Goal: Transaction & Acquisition: Purchase product/service

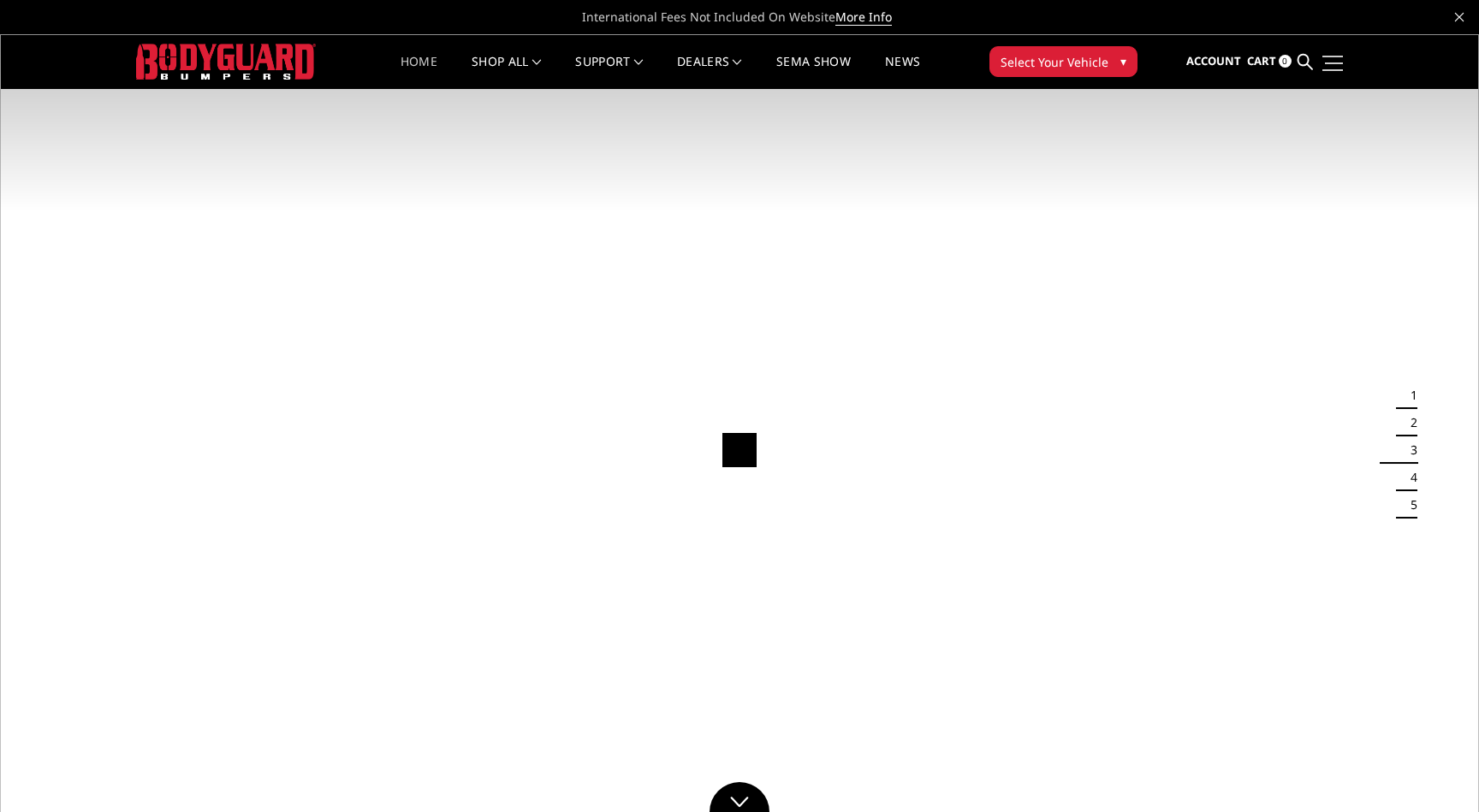
click at [1339, 60] on link at bounding box center [1330, 62] width 24 height 18
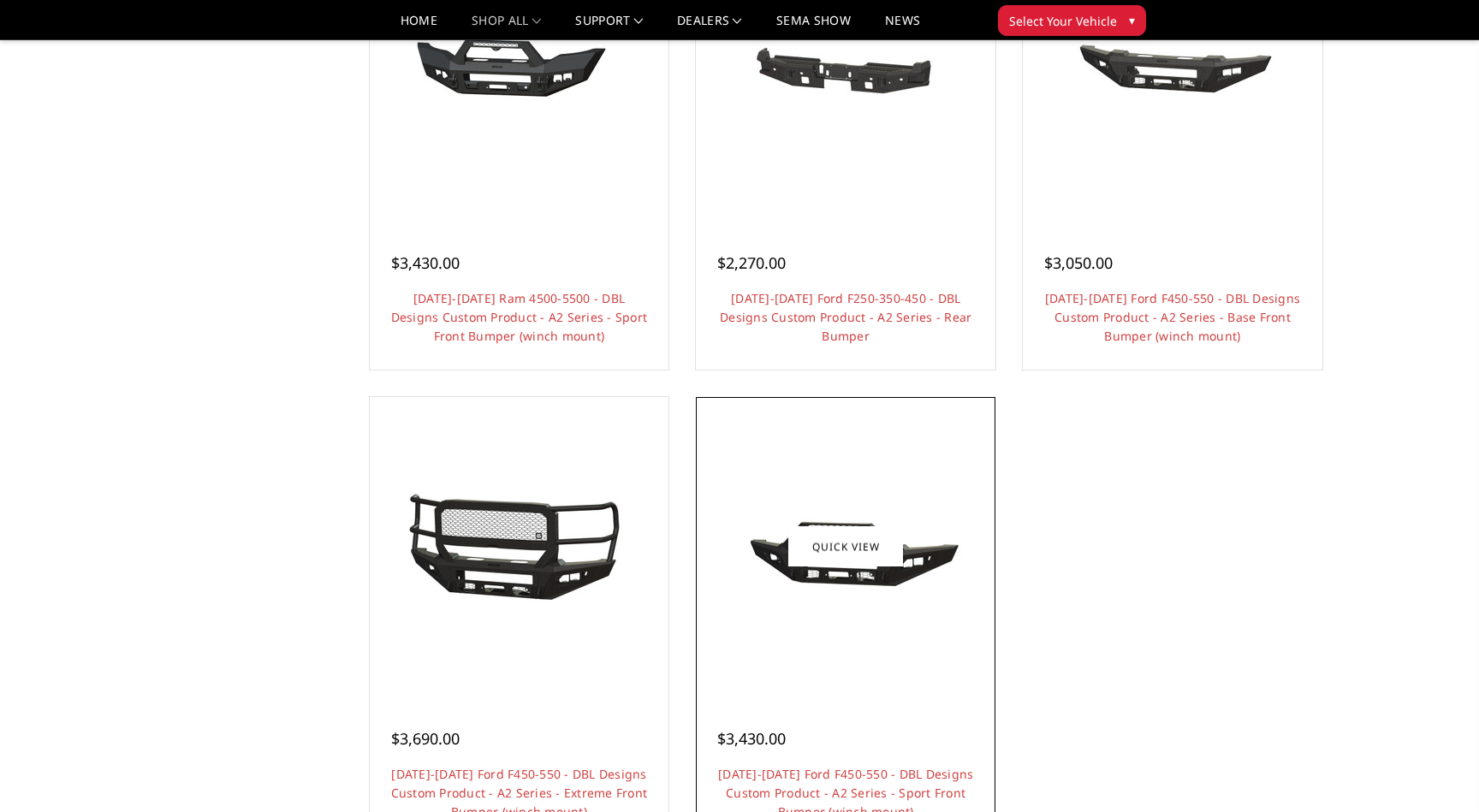
scroll to position [1458, 0]
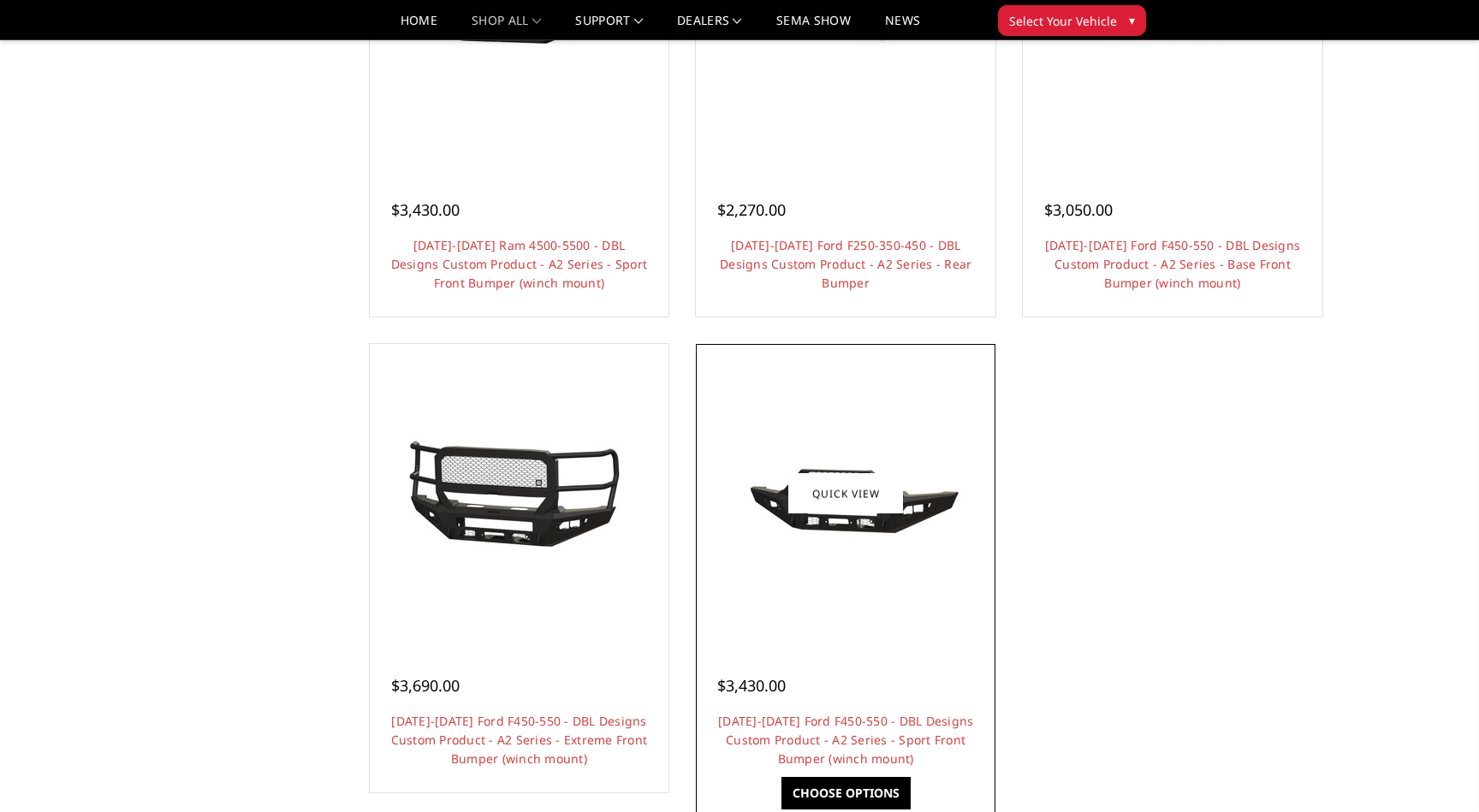
click at [934, 696] on div "$3,430.00" at bounding box center [845, 685] width 257 height 23
click at [882, 740] on link "2023-2025 Ford F450-550 - DBL Designs Custom Product - A2 Series - Sport Front …" at bounding box center [845, 740] width 255 height 54
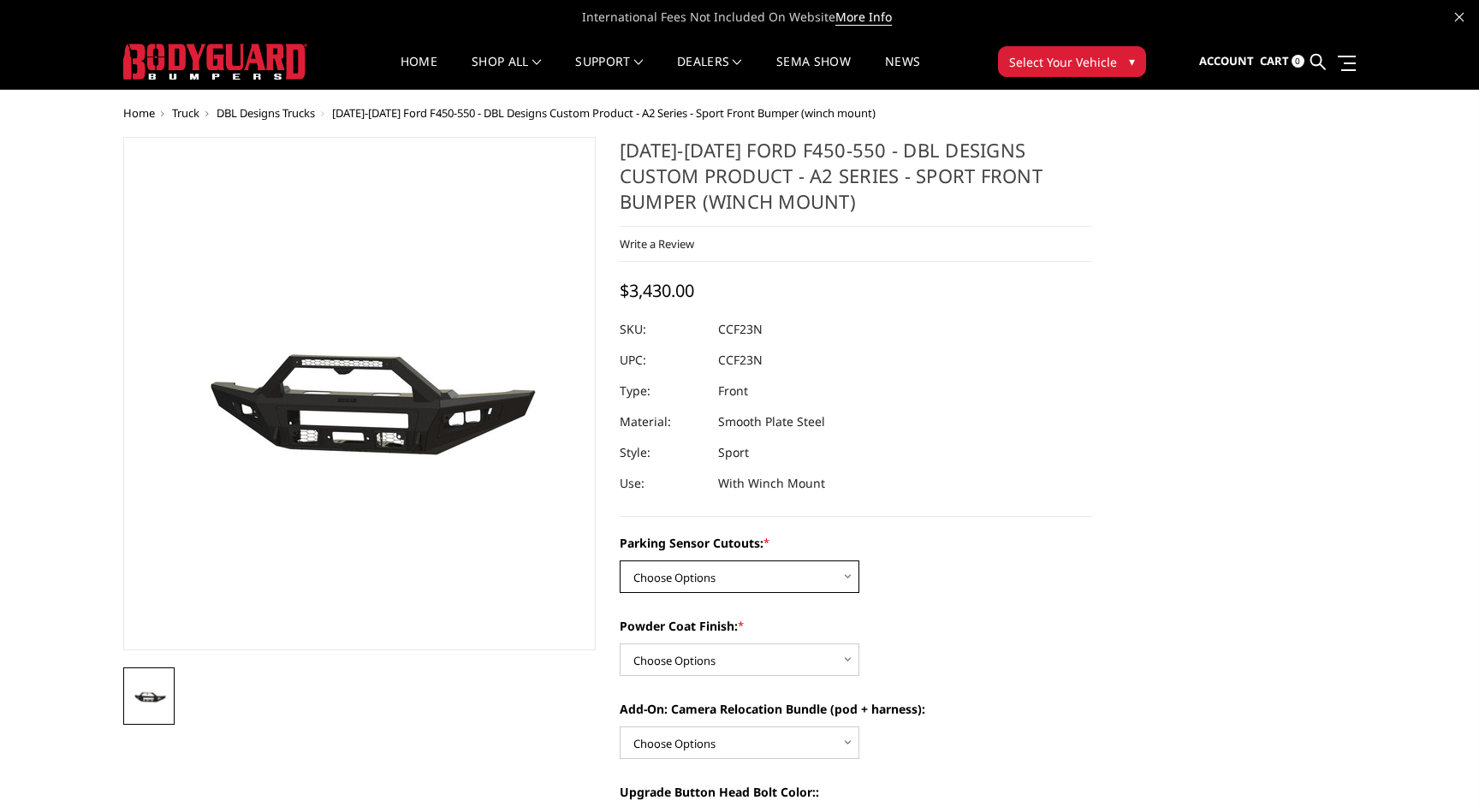
select select "540"
select select "520"
select select "1699"
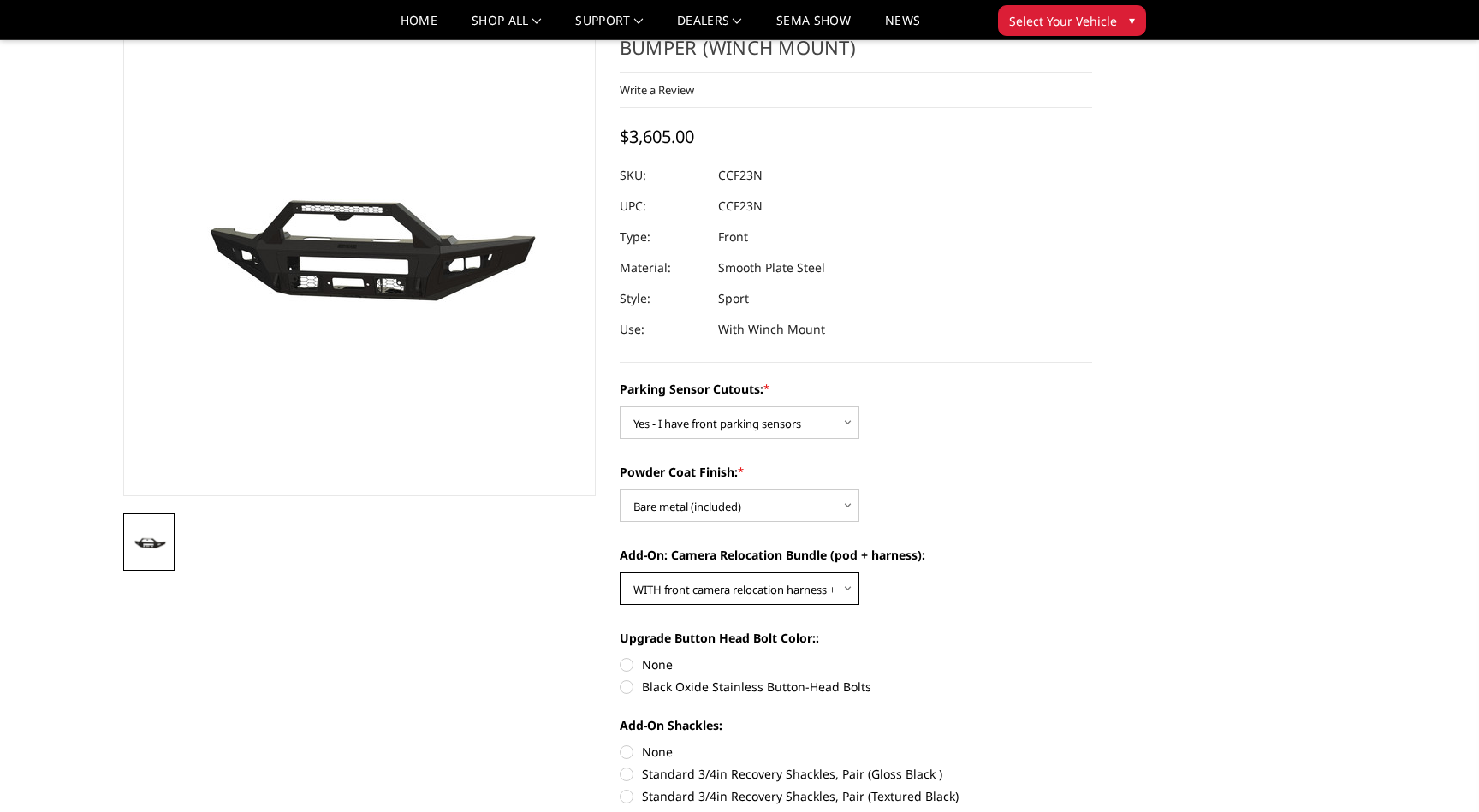
scroll to position [105, 0]
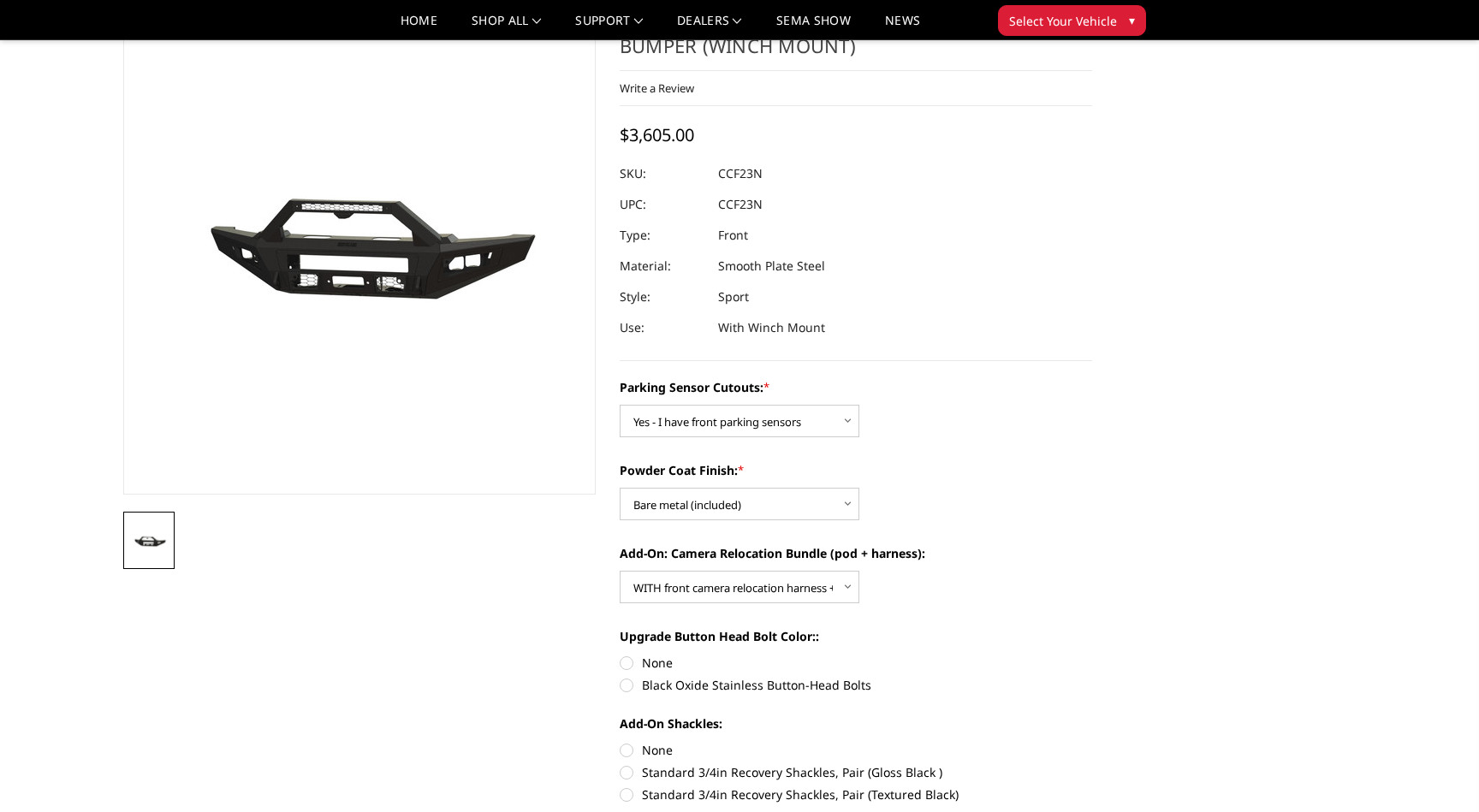
click at [667, 679] on label "Black Oxide Stainless Button-Head Bolts" at bounding box center [855, 684] width 472 height 18
click at [1091, 654] on input "Black Oxide Stainless Button-Head Bolts" at bounding box center [1091, 653] width 1 height 1
radio input "true"
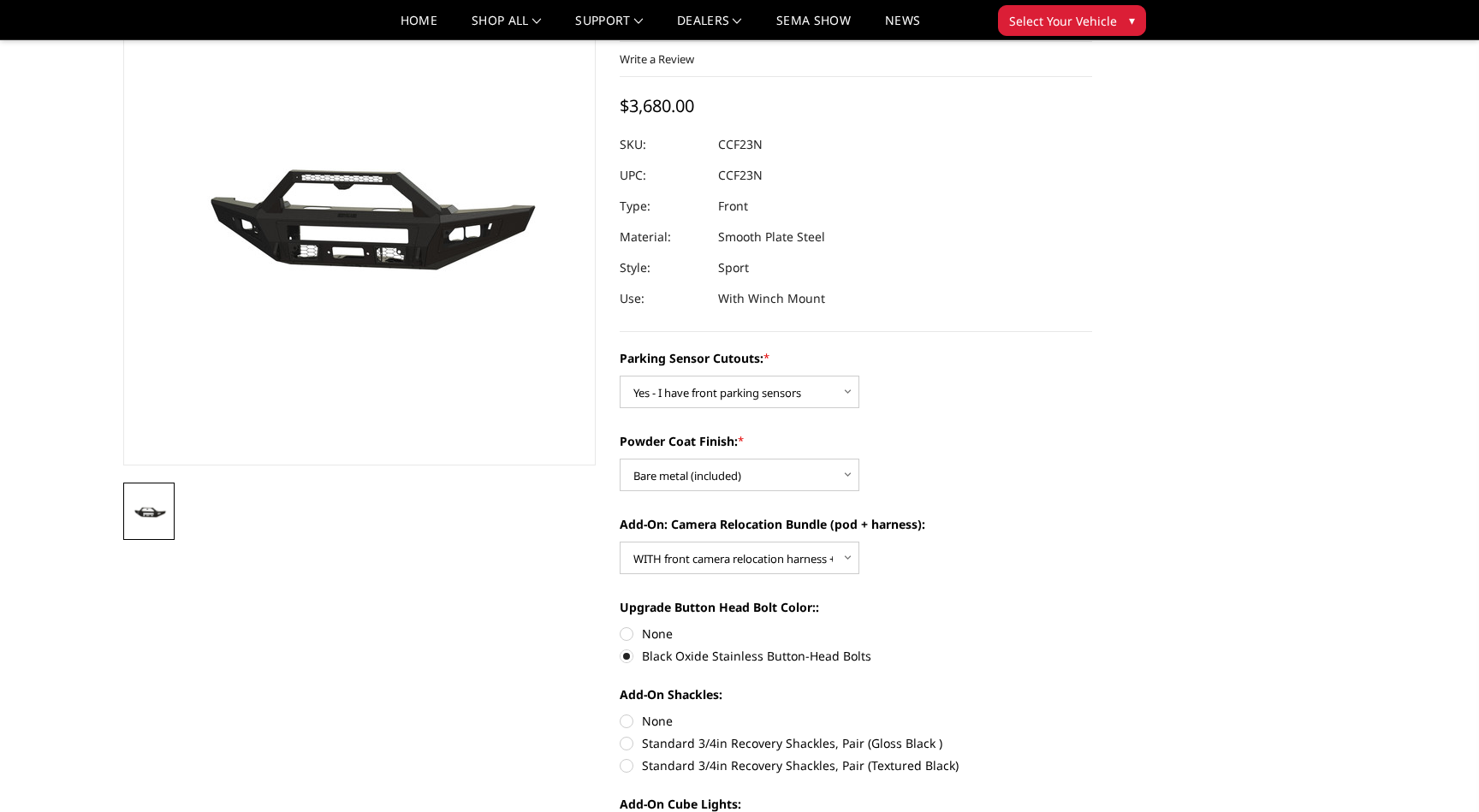
scroll to position [138, 0]
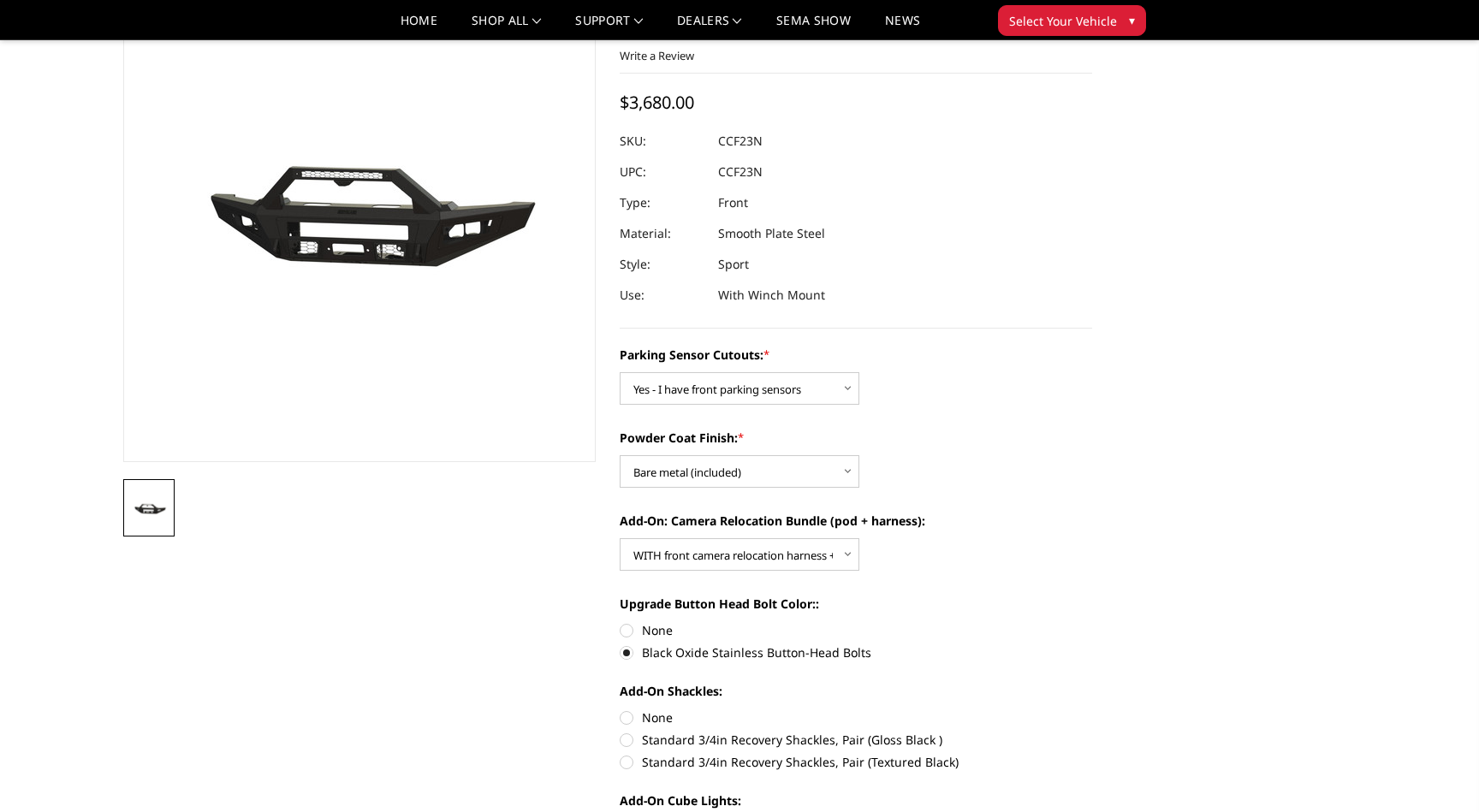
click at [665, 726] on label "None" at bounding box center [855, 716] width 472 height 18
click at [620, 709] on input "None" at bounding box center [619, 708] width 1 height 1
radio input "true"
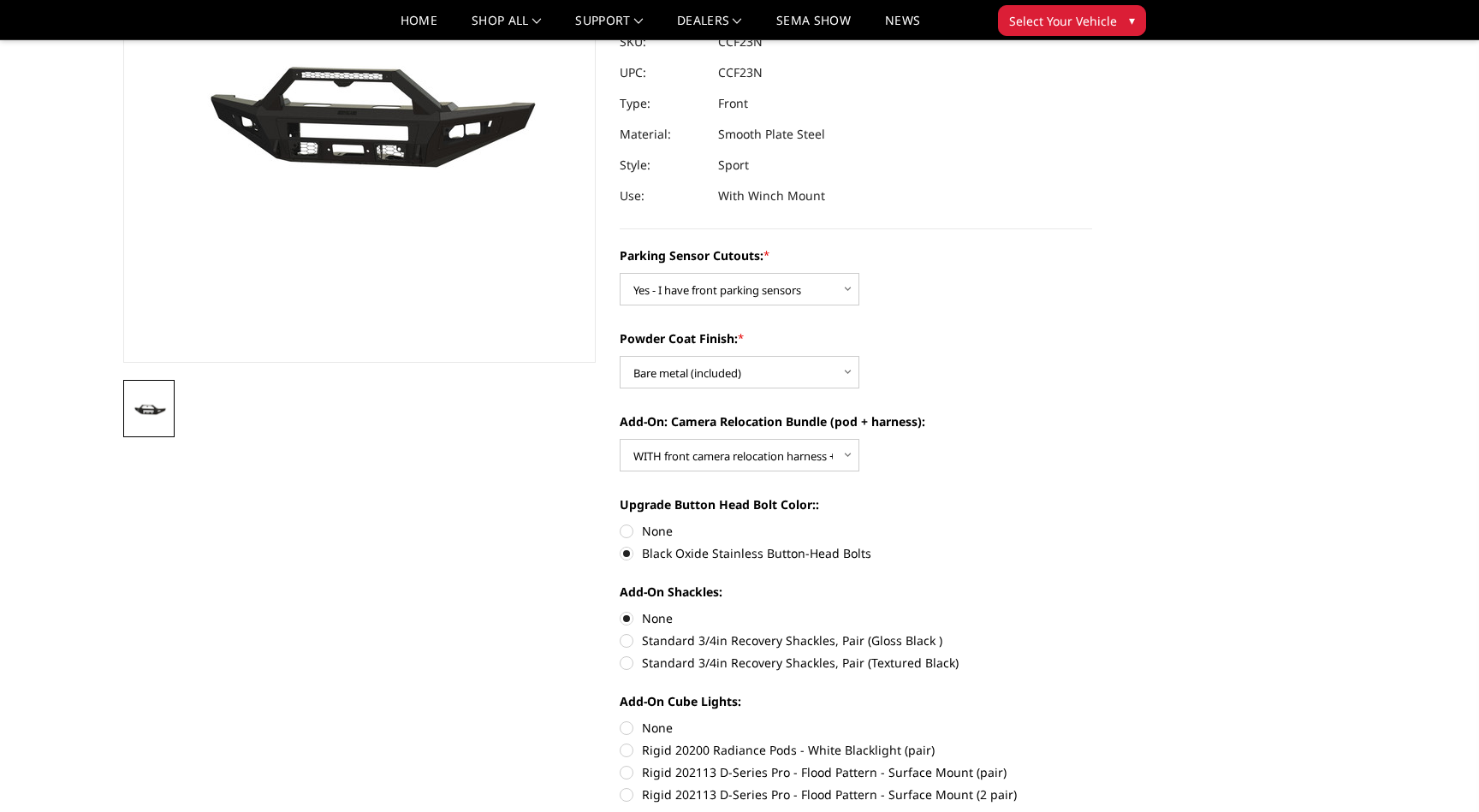
scroll to position [261, 0]
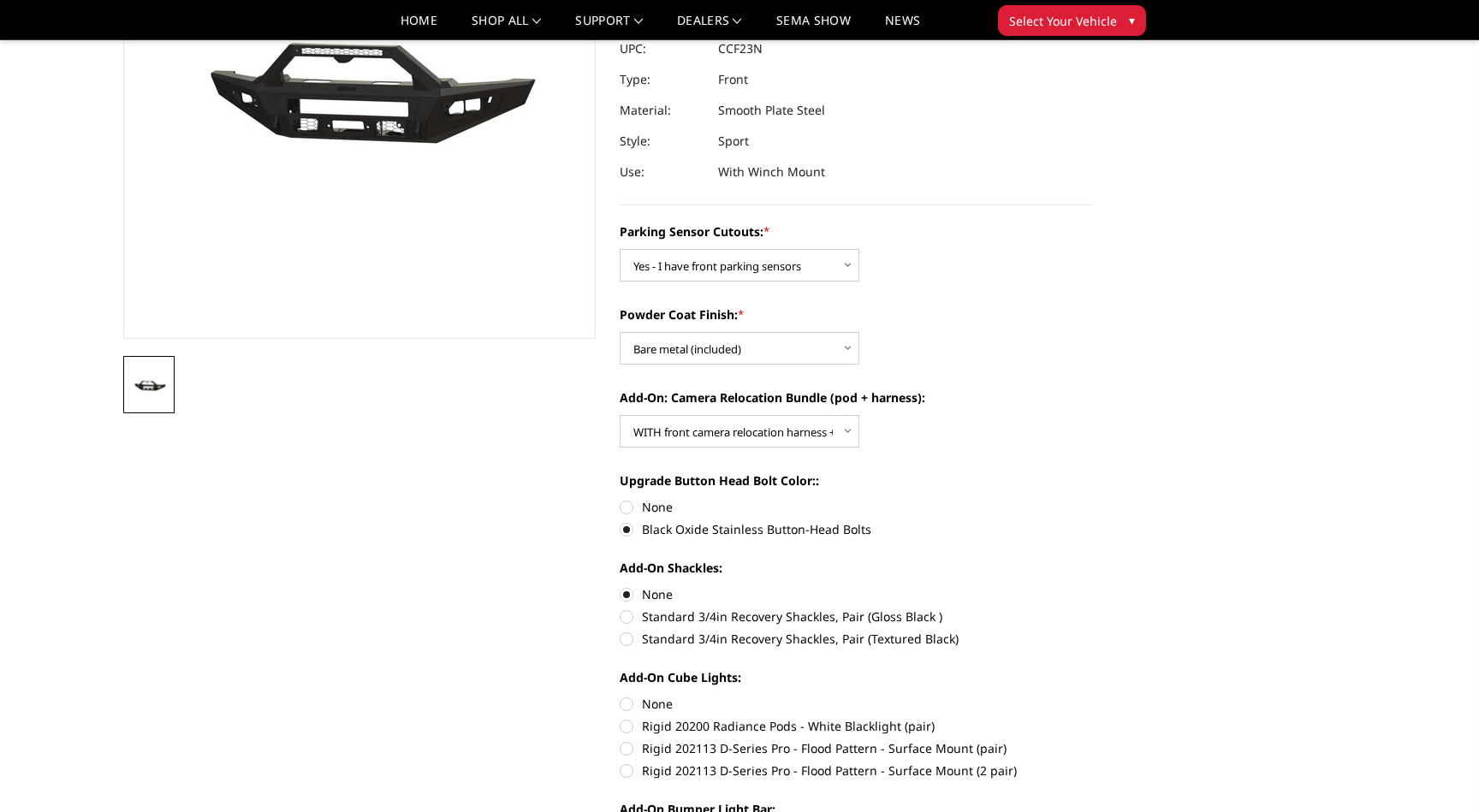
click at [665, 726] on label "Rigid 20200 Radiance Pods - White Blacklight (pair)" at bounding box center [855, 725] width 472 height 18
click at [1091, 695] on input "Rigid 20200 Radiance Pods - White Blacklight (pair)" at bounding box center [1091, 694] width 1 height 1
radio input "true"
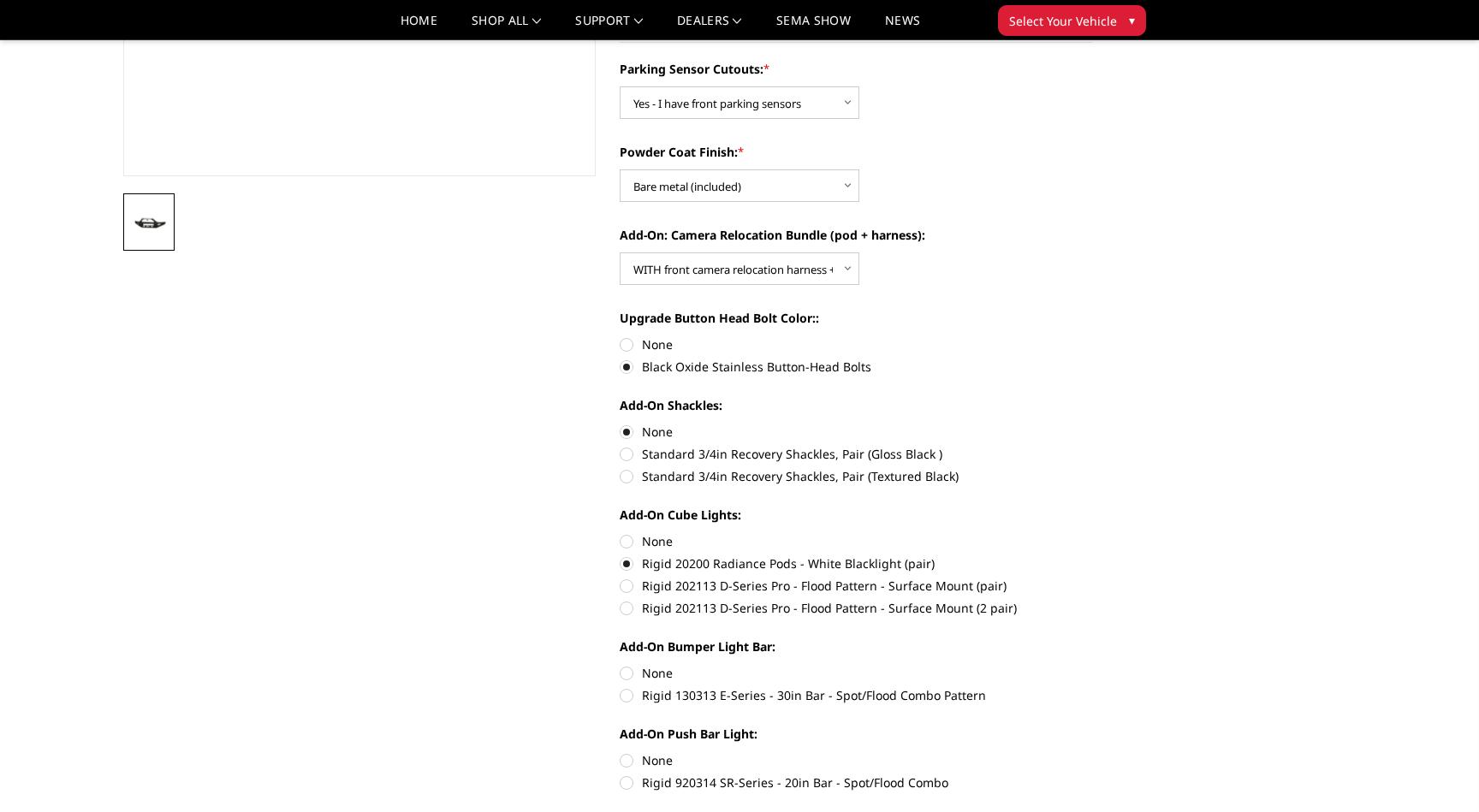
scroll to position [442, 0]
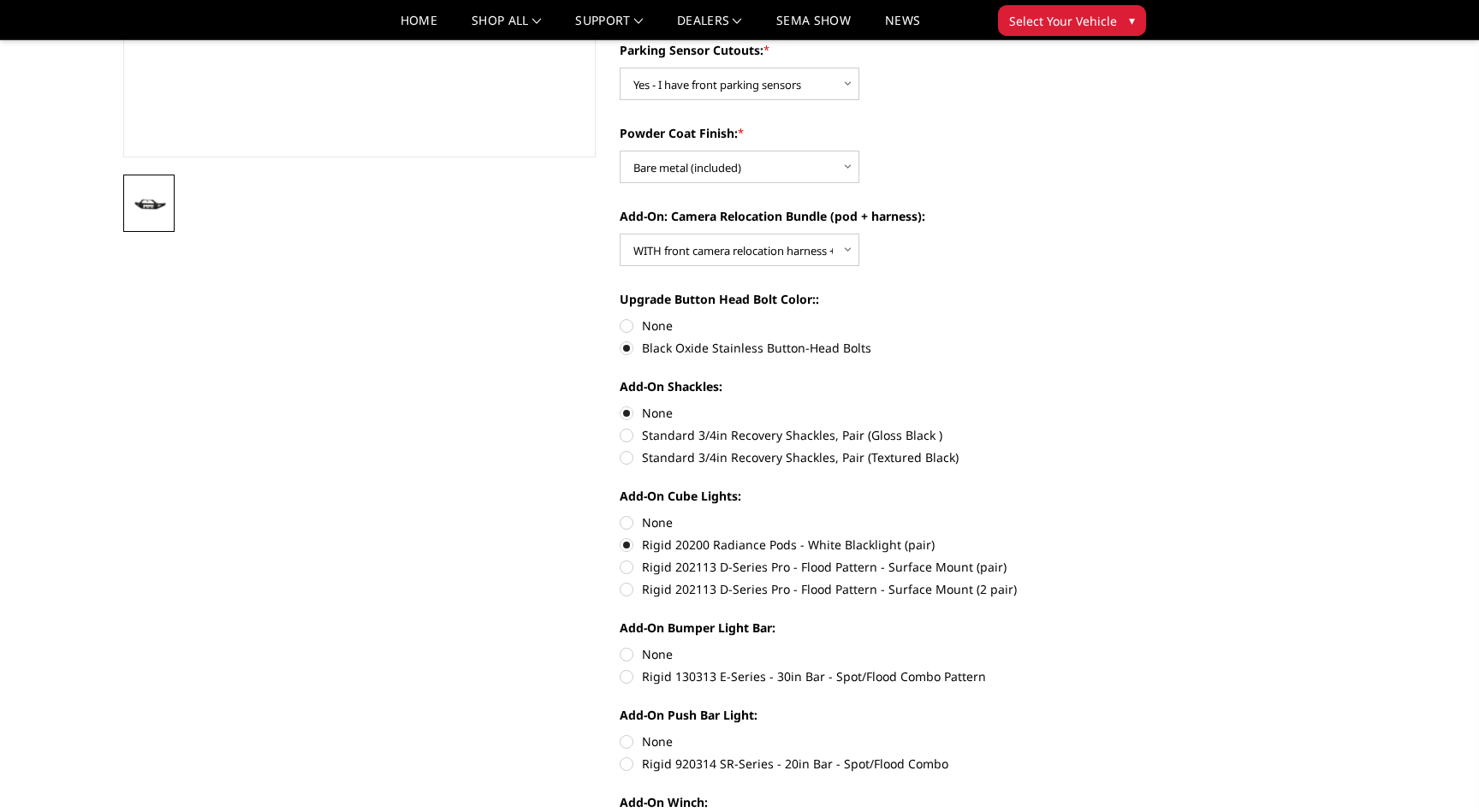
click at [668, 759] on label "Rigid 920314 SR-Series - 20in Bar - Spot/Flood Combo" at bounding box center [855, 763] width 472 height 18
click at [1091, 733] on input "Rigid 920314 SR-Series - 20in Bar - Spot/Flood Combo" at bounding box center [1091, 732] width 1 height 1
radio input "true"
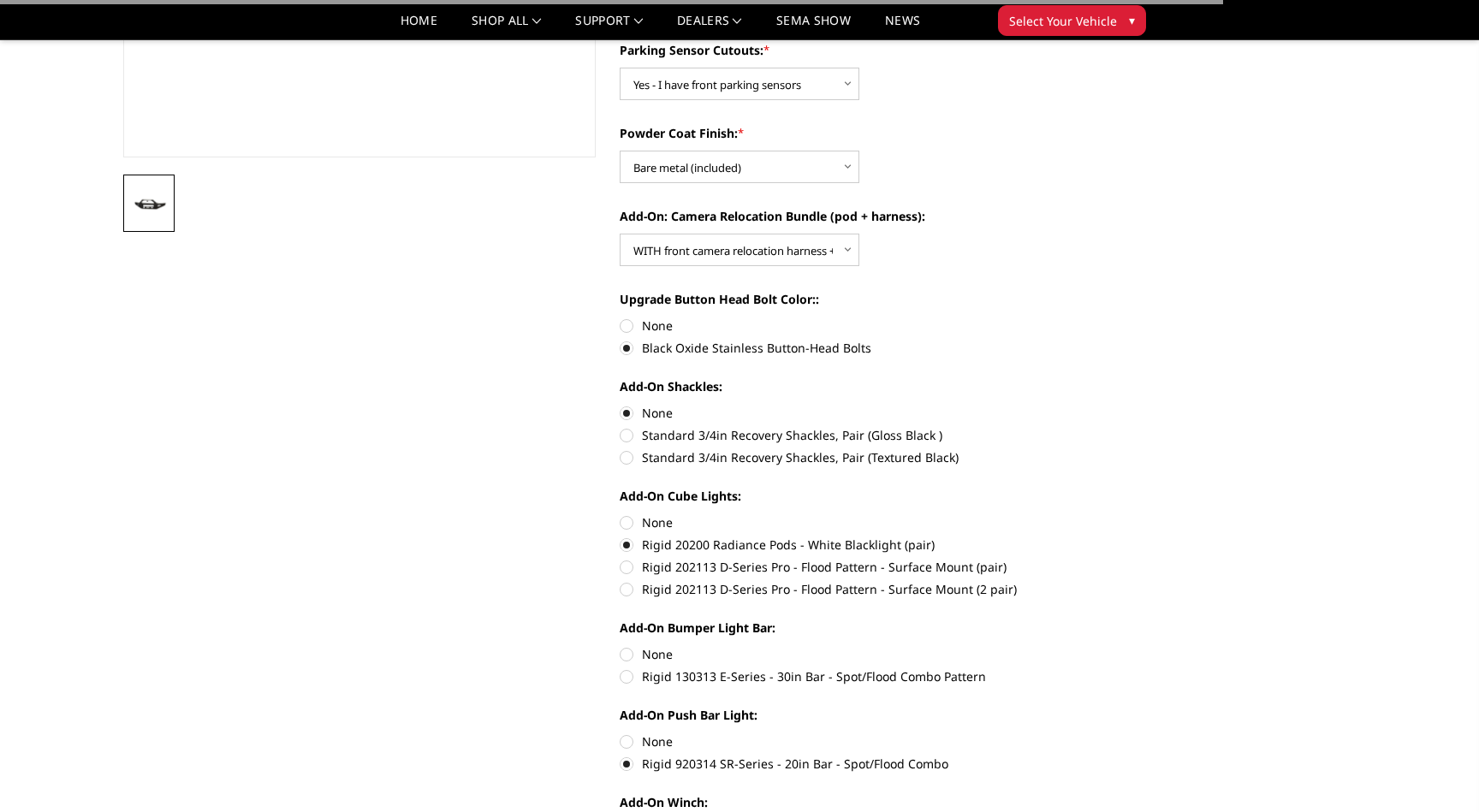
click at [666, 668] on label "Rigid 130313 E-Series - 30in Bar - Spot/Flood Combo Pattern" at bounding box center [855, 675] width 472 height 18
click at [1091, 646] on input "Rigid 130313 E-Series - 30in Bar - Spot/Flood Combo Pattern" at bounding box center [1091, 645] width 1 height 1
radio input "true"
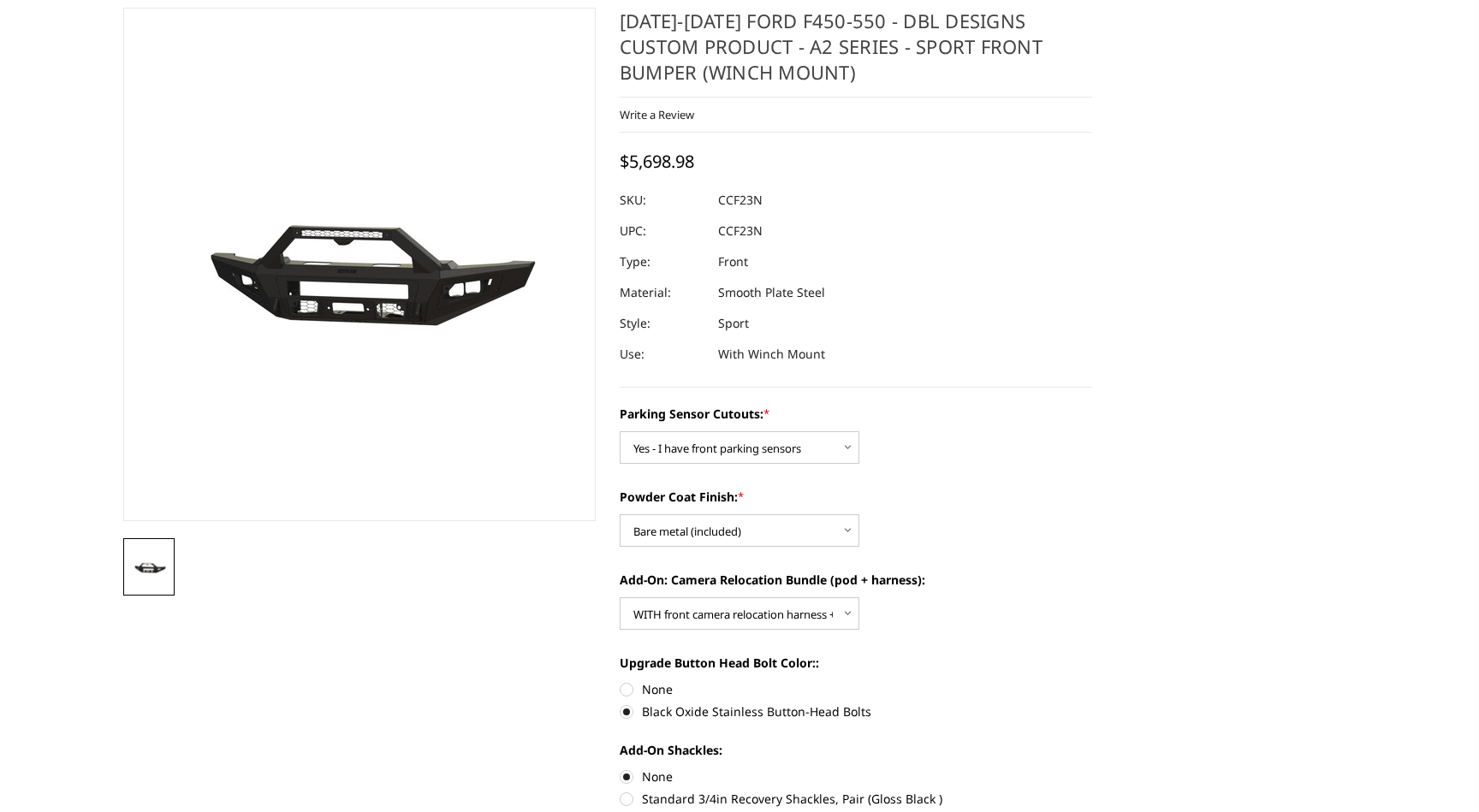
scroll to position [0, 0]
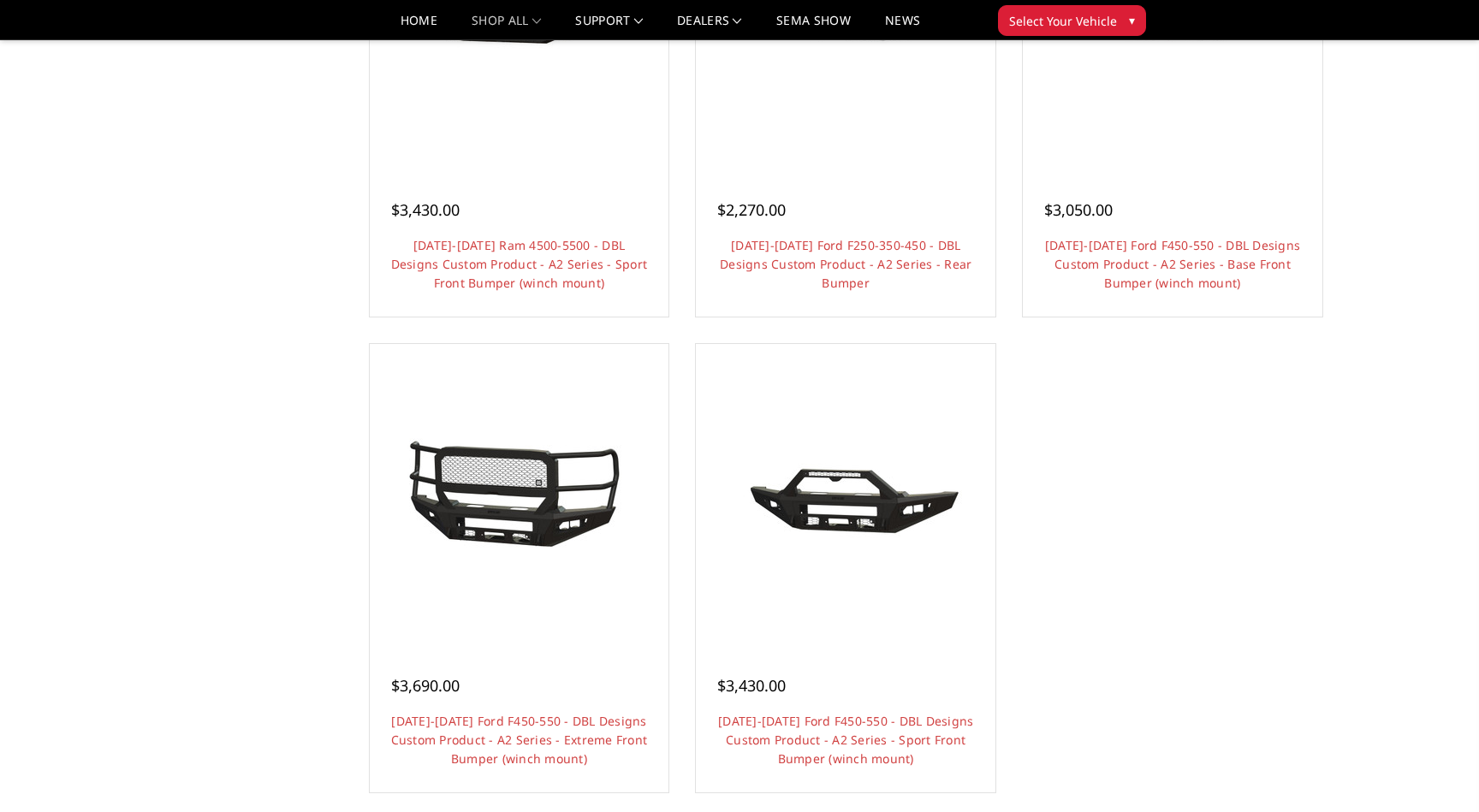
scroll to position [1137, 0]
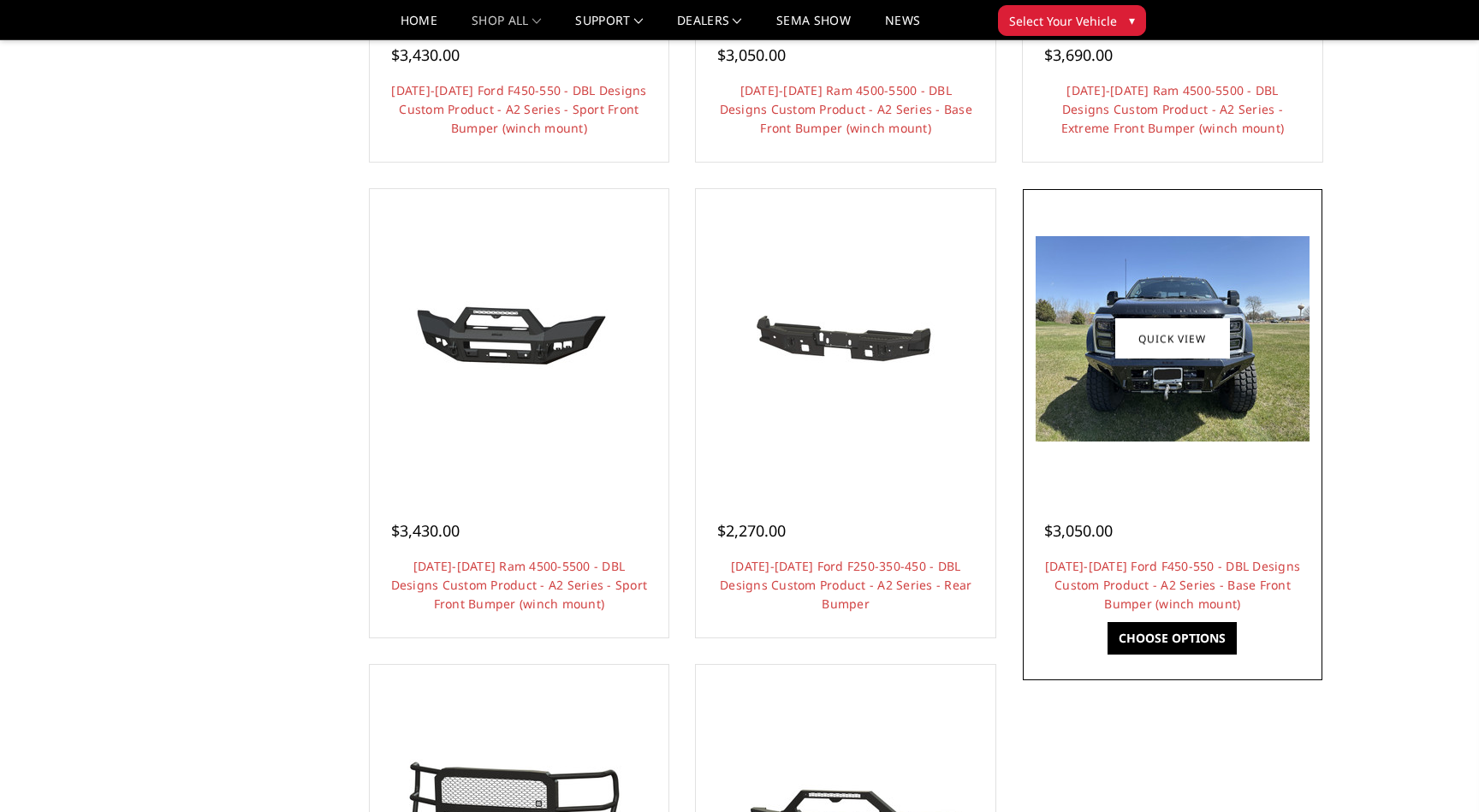
click at [1135, 387] on img at bounding box center [1172, 338] width 274 height 205
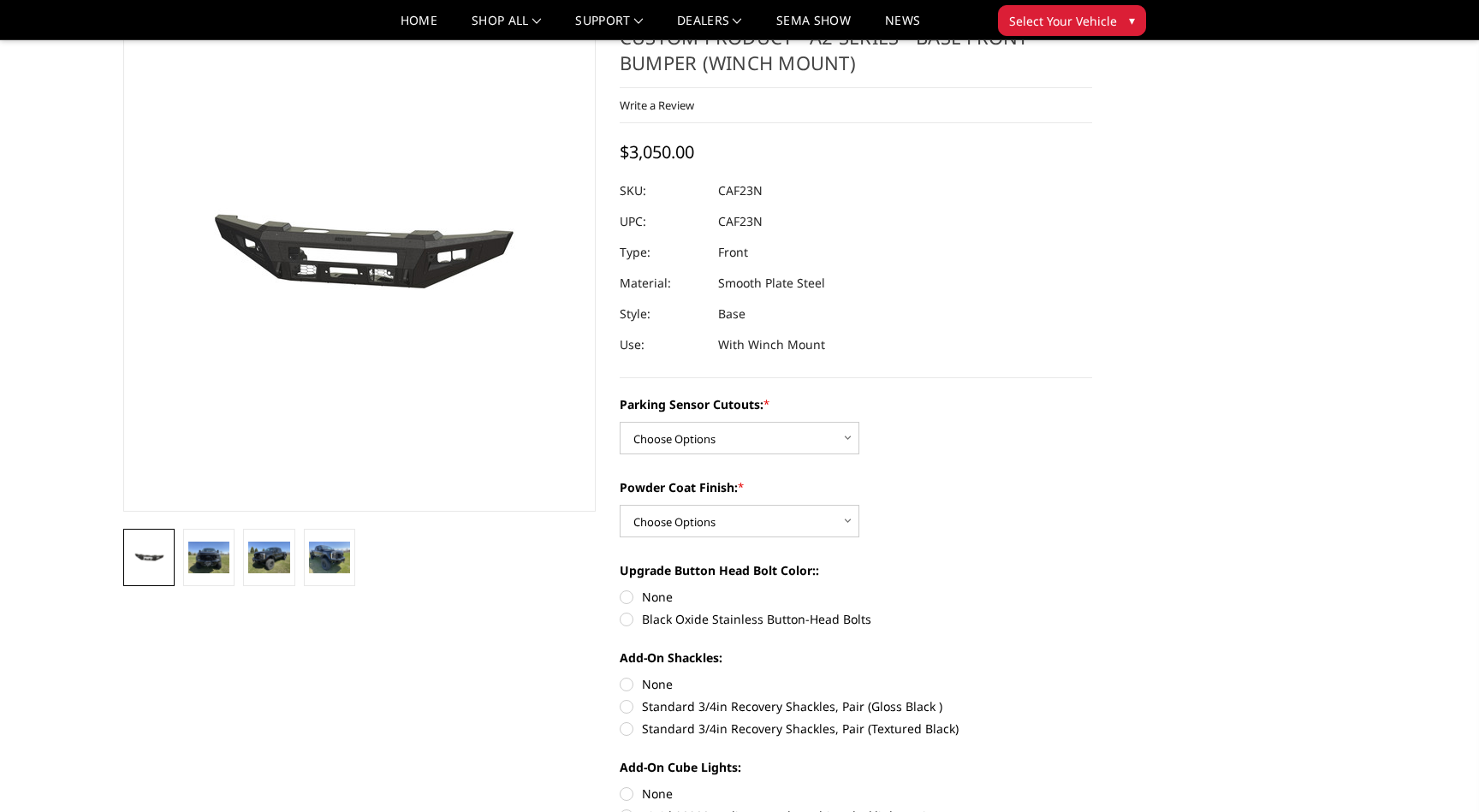
scroll to position [117, 0]
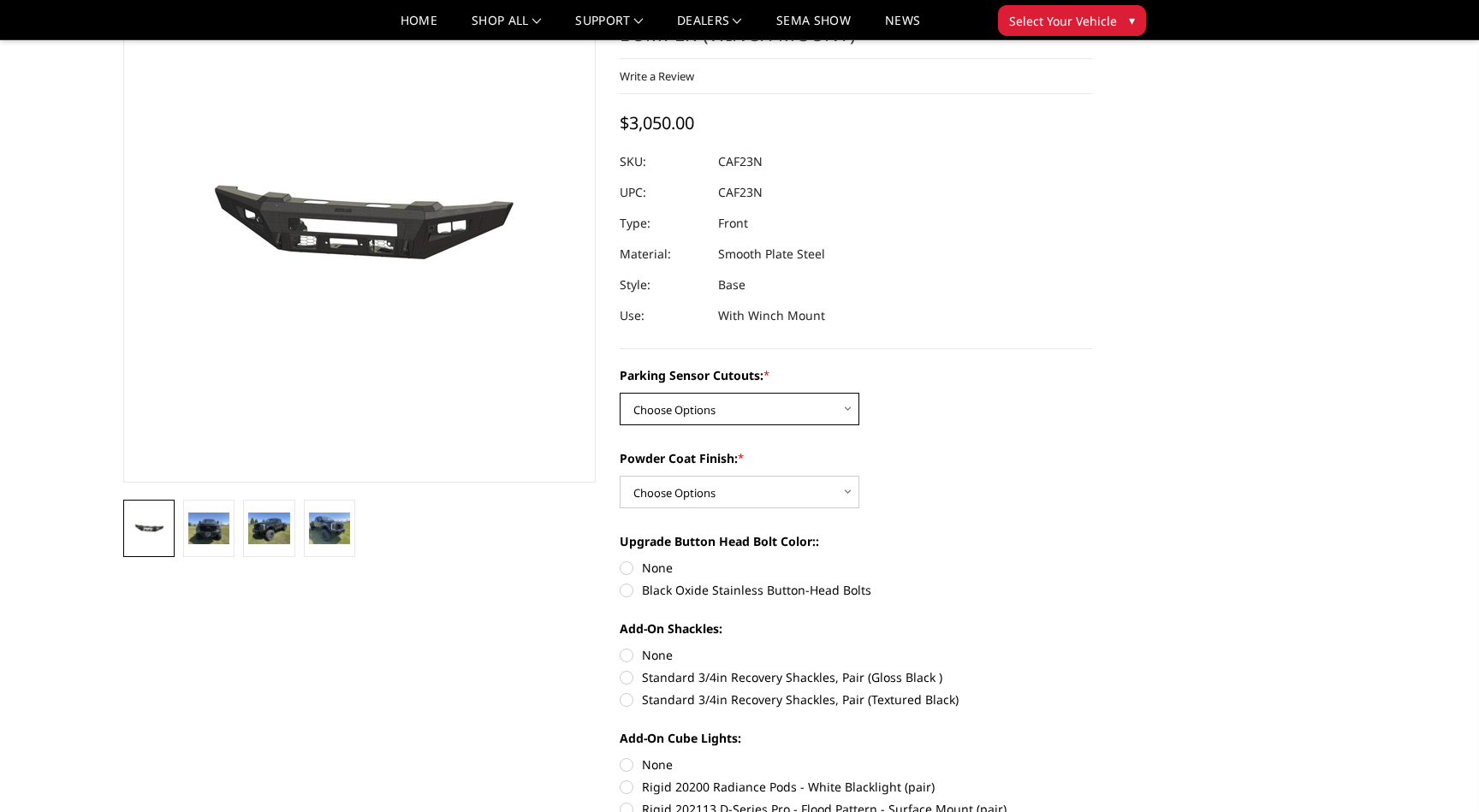
select select "540"
select select "520"
click at [654, 565] on label "None" at bounding box center [855, 567] width 472 height 18
click at [620, 559] on input "None" at bounding box center [619, 558] width 1 height 1
radio input "true"
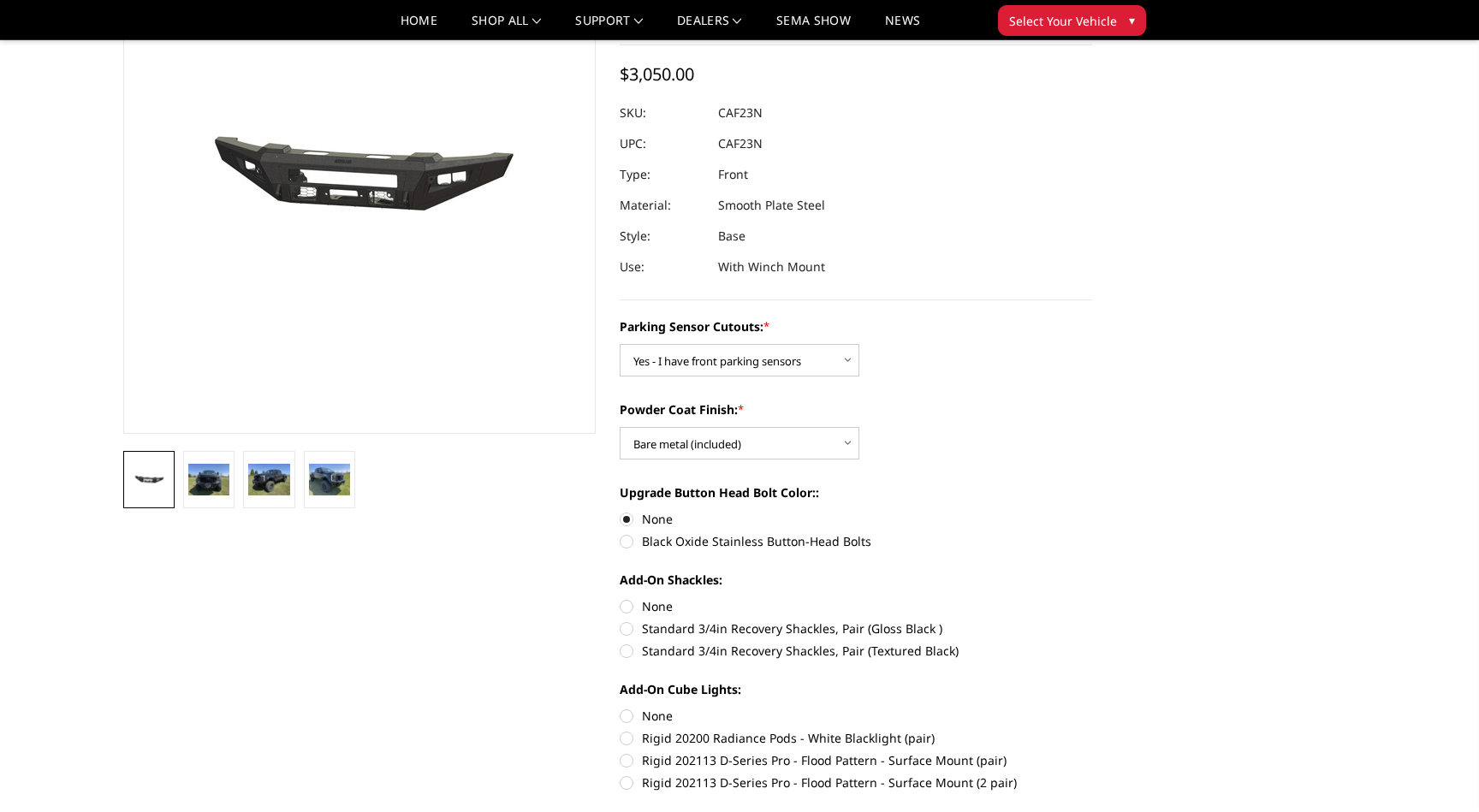
scroll to position [167, 0]
click at [654, 608] on label "None" at bounding box center [855, 604] width 472 height 18
click at [620, 596] on input "None" at bounding box center [619, 596] width 1 height 1
radio input "true"
click at [672, 774] on label "Rigid 202113 D-Series Pro - Flood Pattern - Surface Mount (2 pair)" at bounding box center [855, 779] width 472 height 18
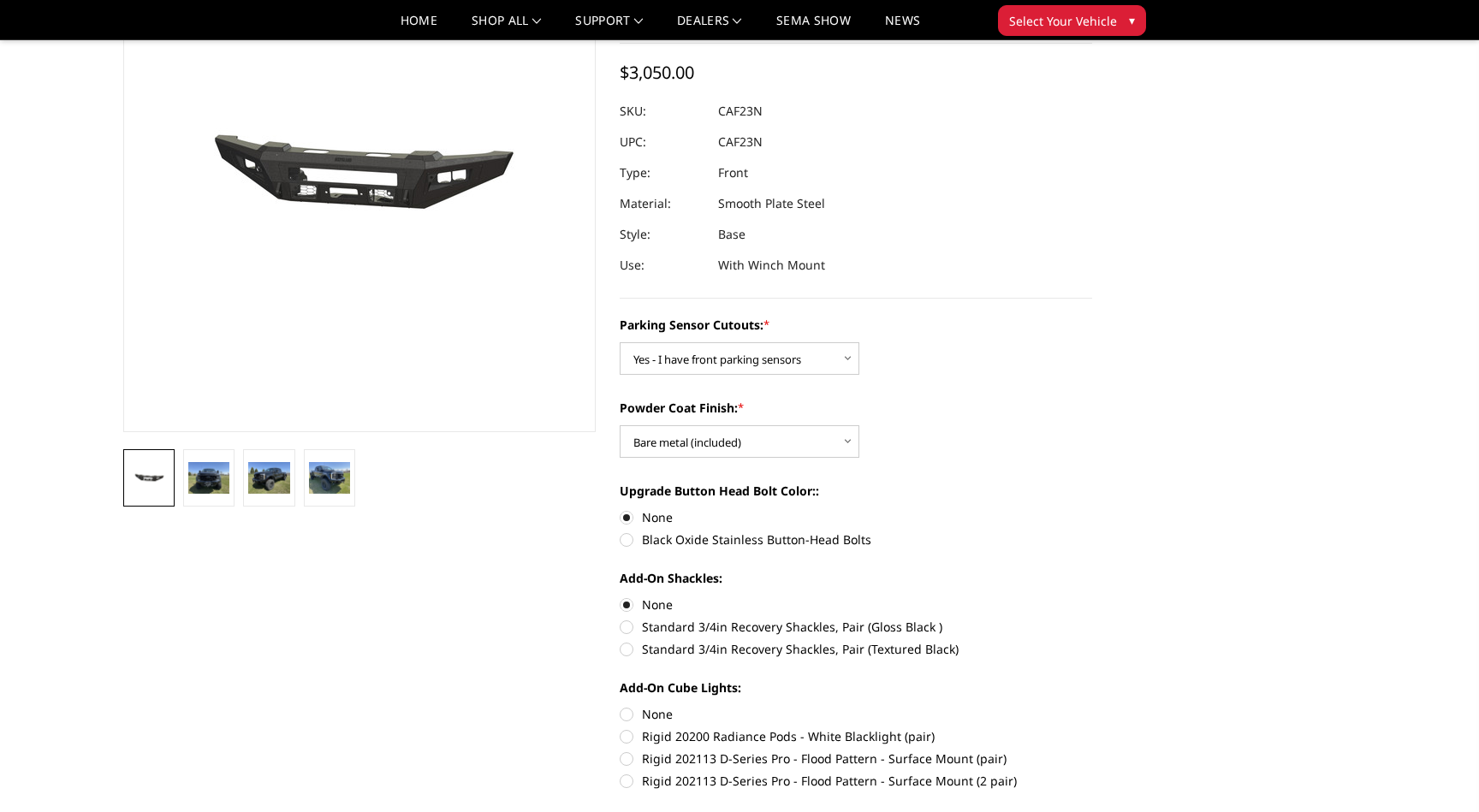
click at [1091, 750] on input "Rigid 202113 D-Series Pro - Flood Pattern - Surface Mount (2 pair)" at bounding box center [1091, 749] width 1 height 1
radio input "true"
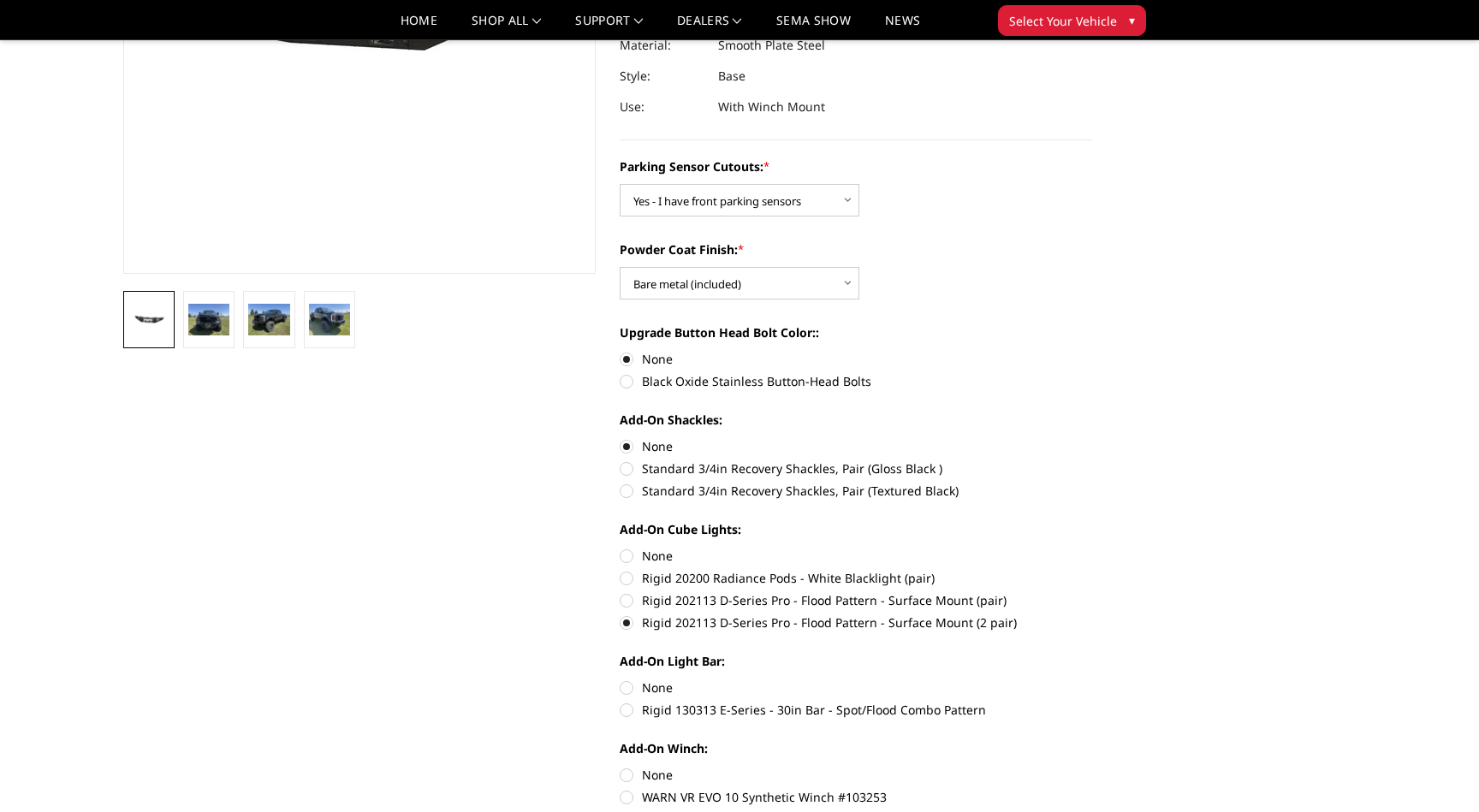
scroll to position [328, 0]
click at [677, 708] on label "Rigid 130313 E-Series - 30in Bar - Spot/Flood Combo Pattern" at bounding box center [855, 707] width 472 height 18
click at [1091, 677] on input "Rigid 130313 E-Series - 30in Bar - Spot/Flood Combo Pattern" at bounding box center [1091, 676] width 1 height 1
radio input "true"
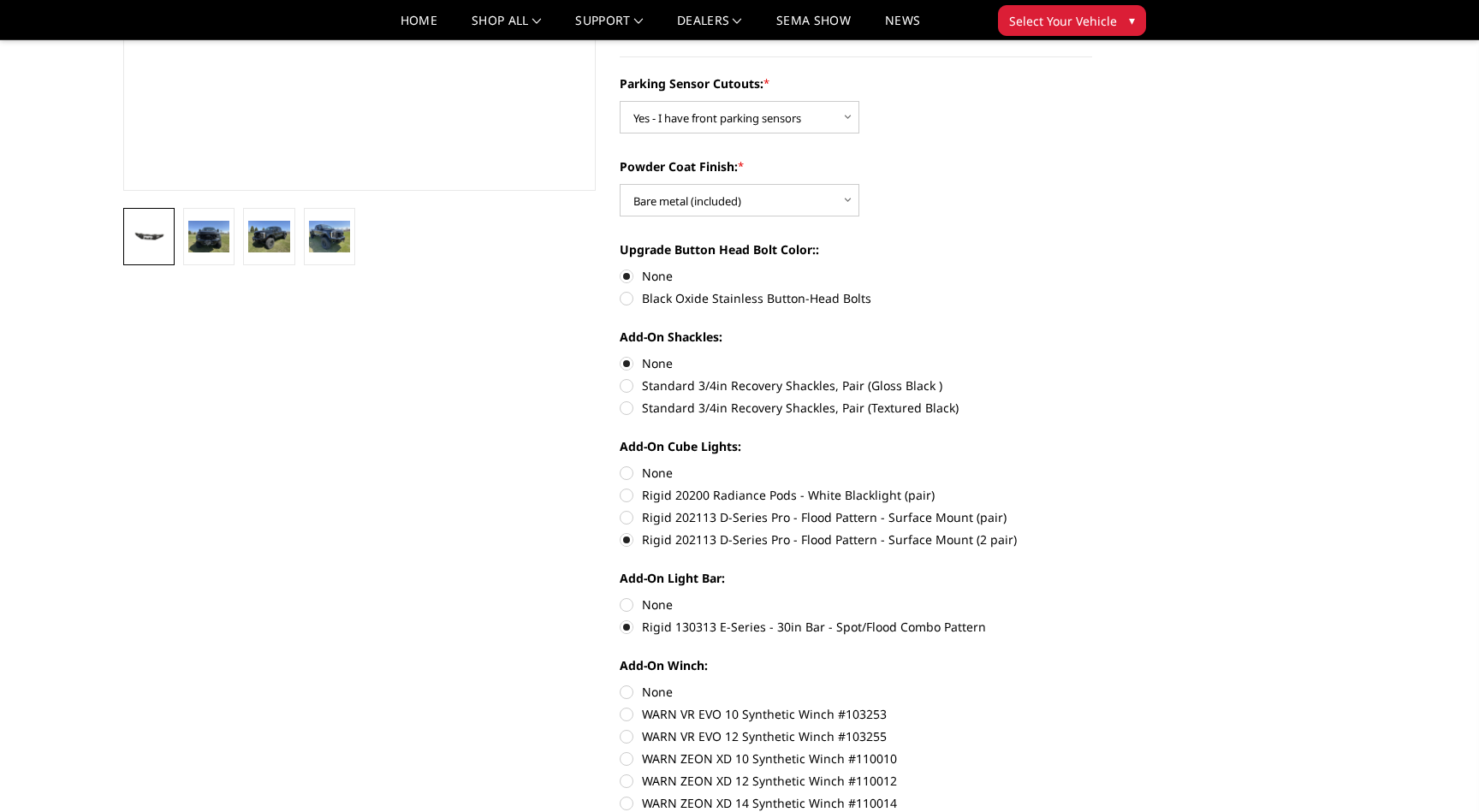
scroll to position [413, 0]
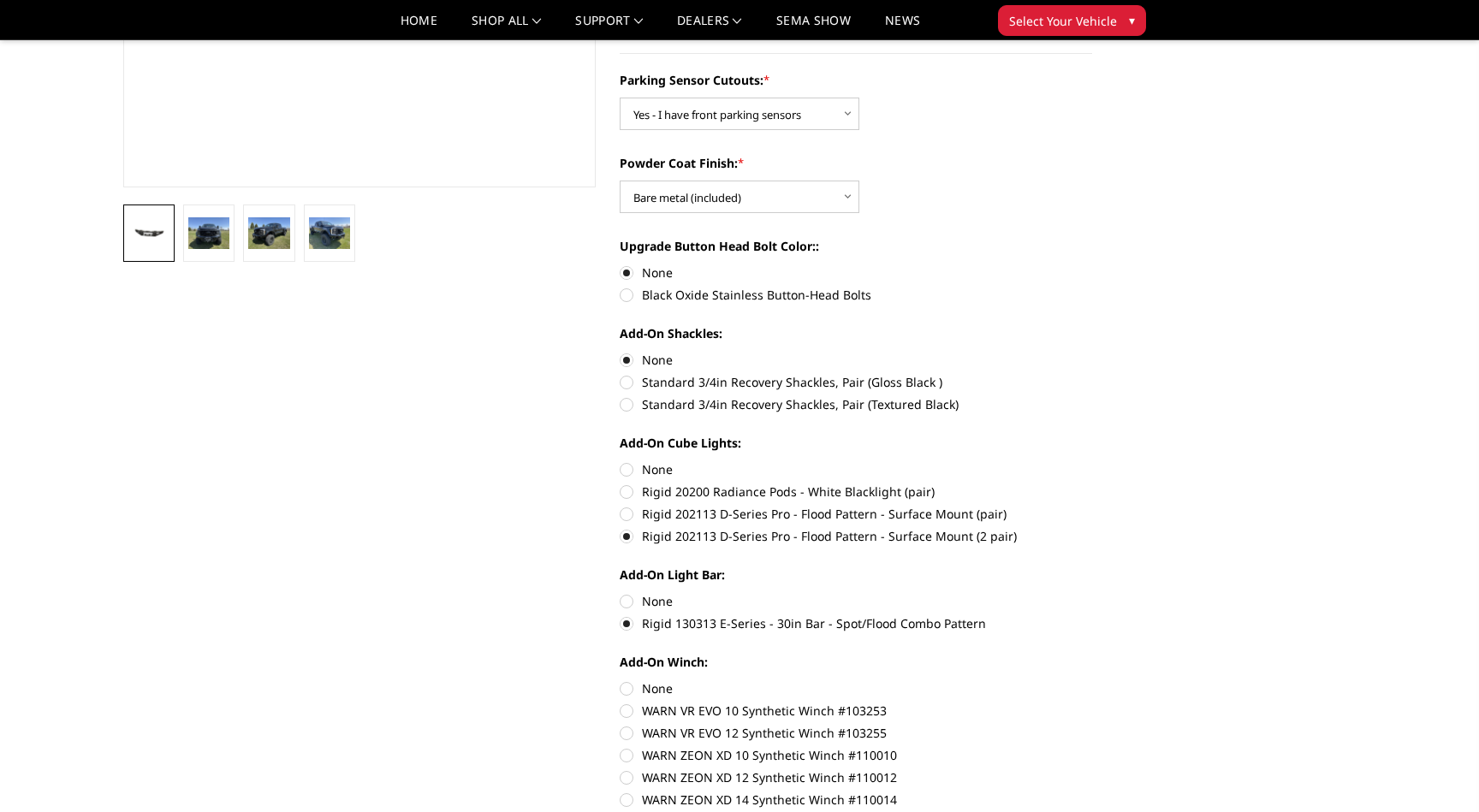
click at [180, 233] on li at bounding box center [208, 233] width 59 height 58
click at [188, 233] on img at bounding box center [208, 232] width 41 height 31
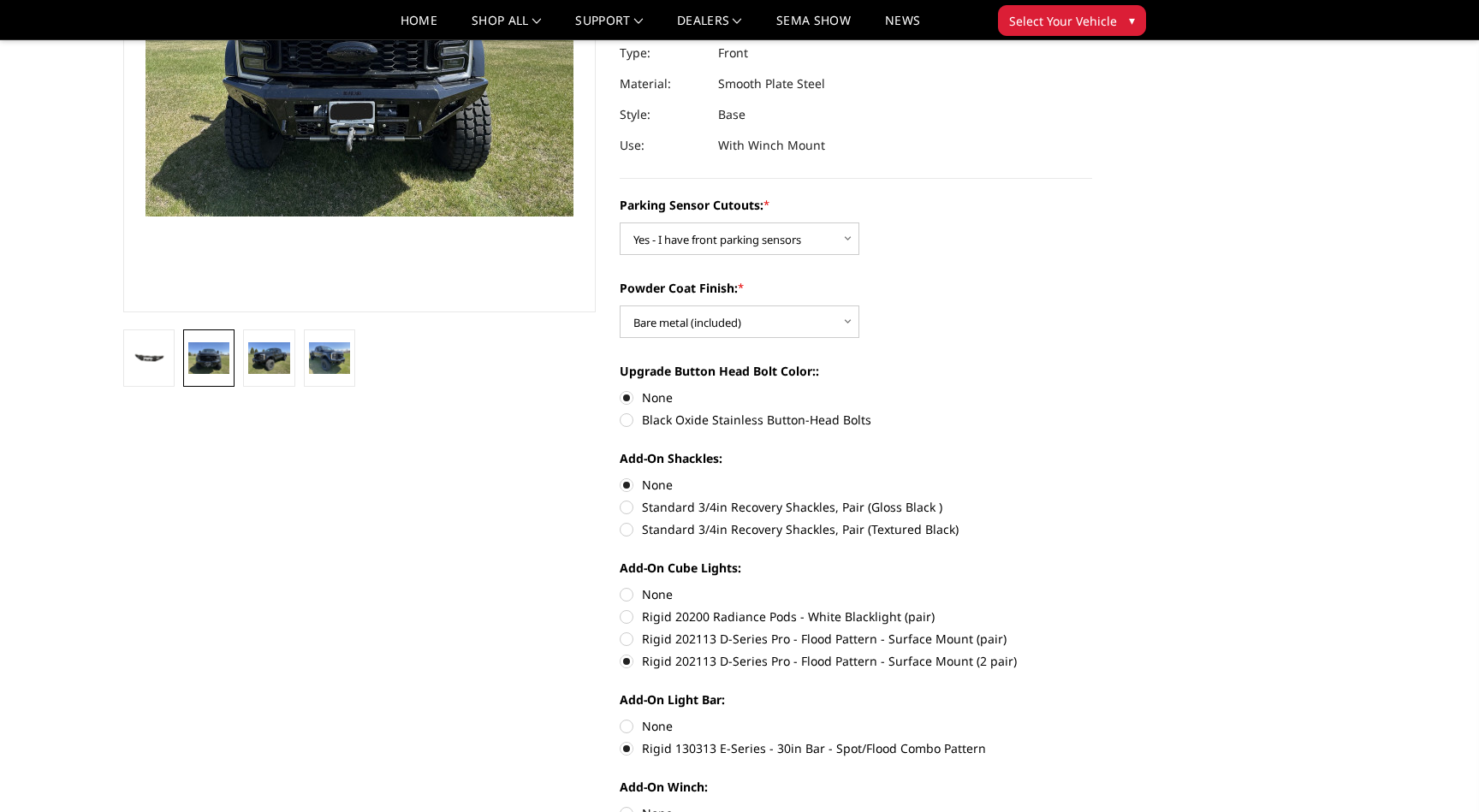
scroll to position [154, 0]
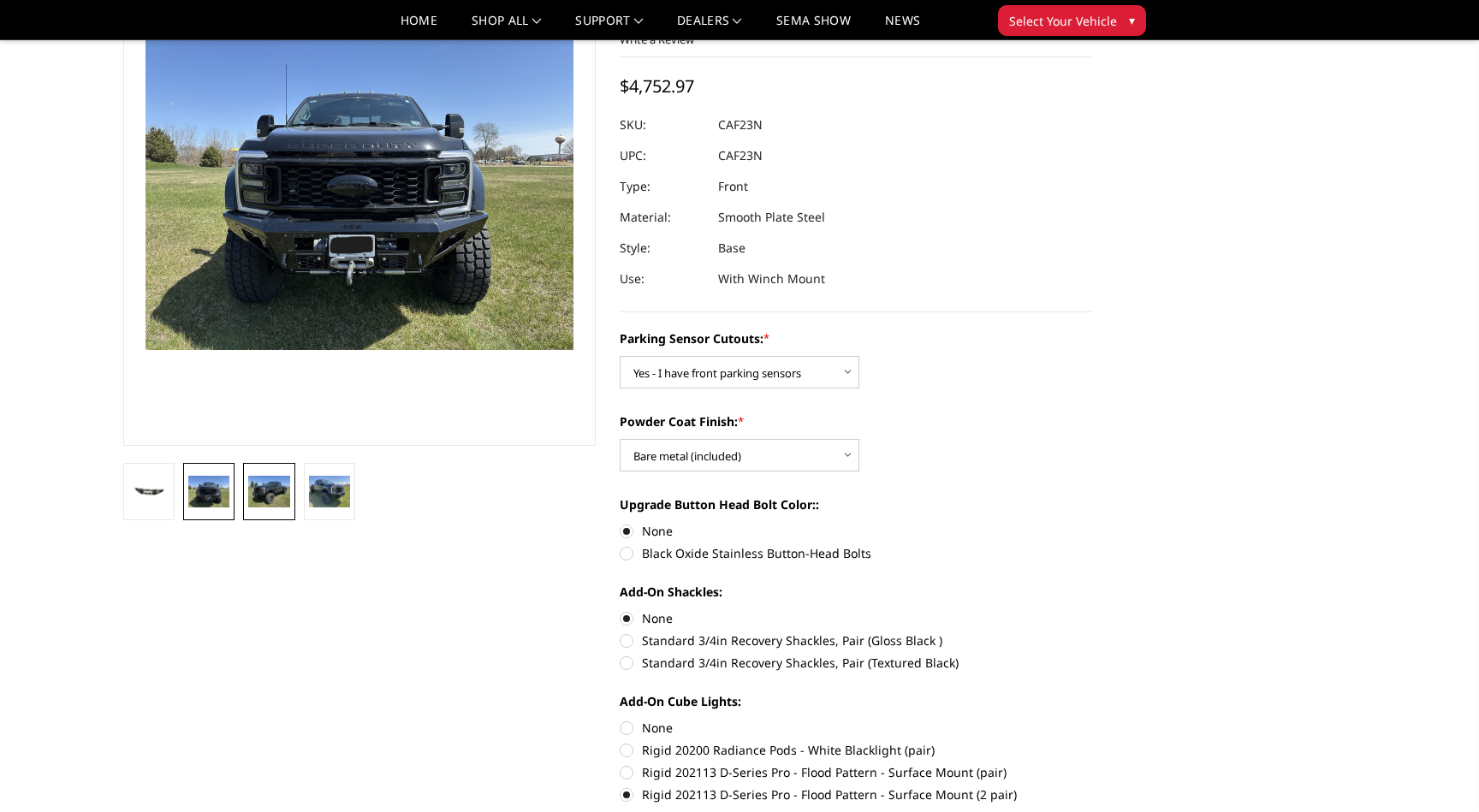
click at [286, 486] on img at bounding box center [269, 491] width 41 height 31
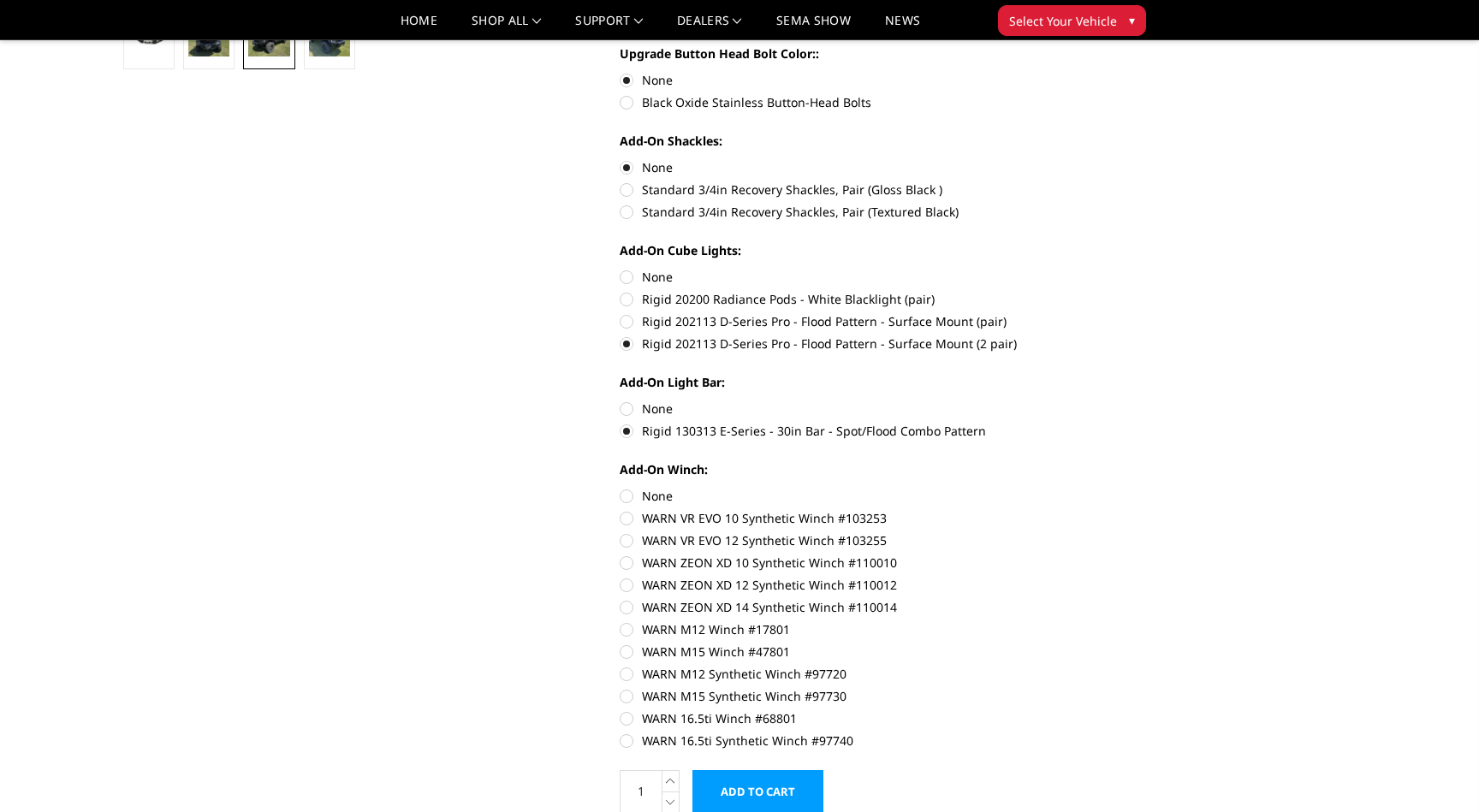
scroll to position [878, 0]
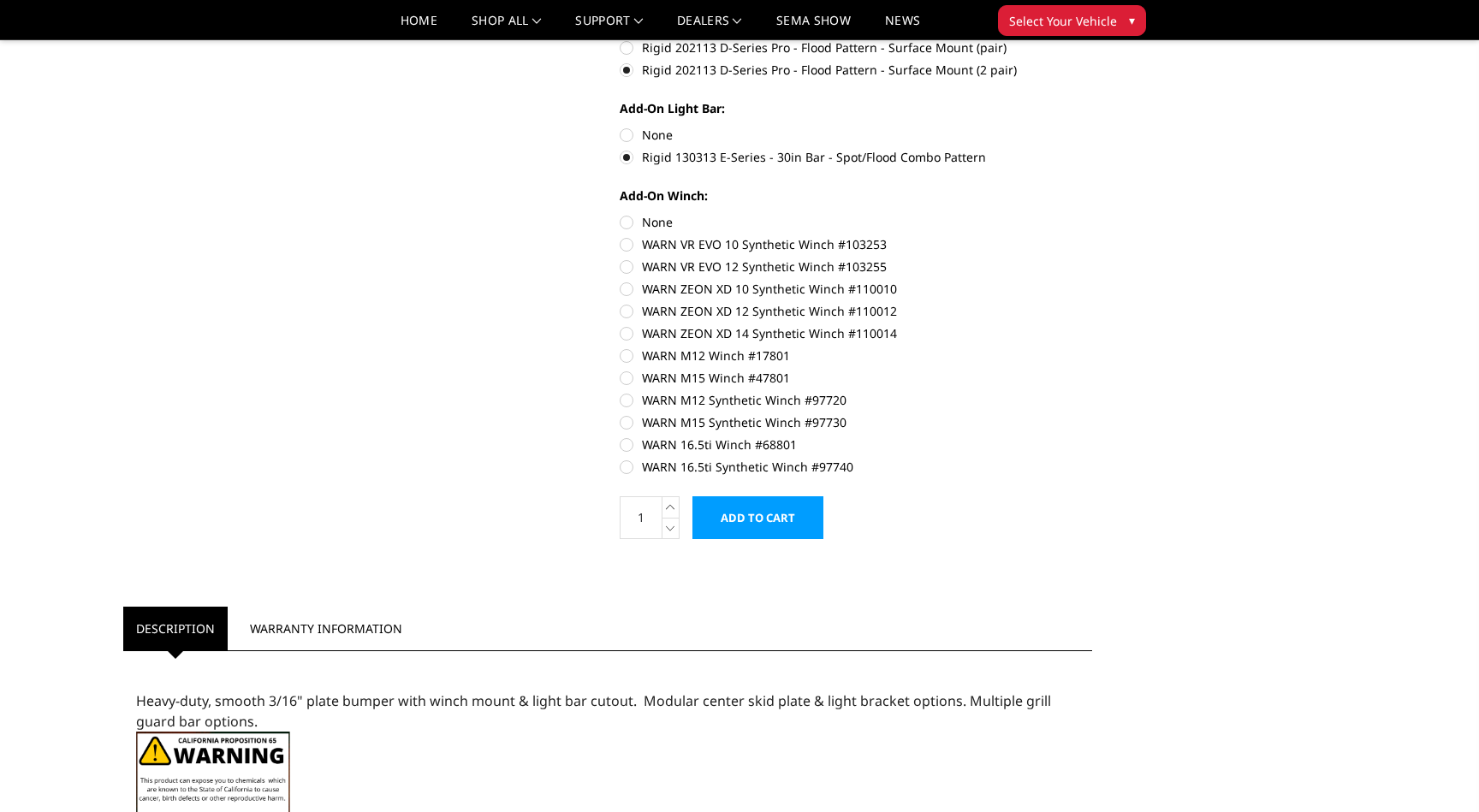
click at [651, 222] on label "None" at bounding box center [855, 221] width 472 height 18
click at [620, 214] on input "None" at bounding box center [619, 213] width 1 height 1
radio input "true"
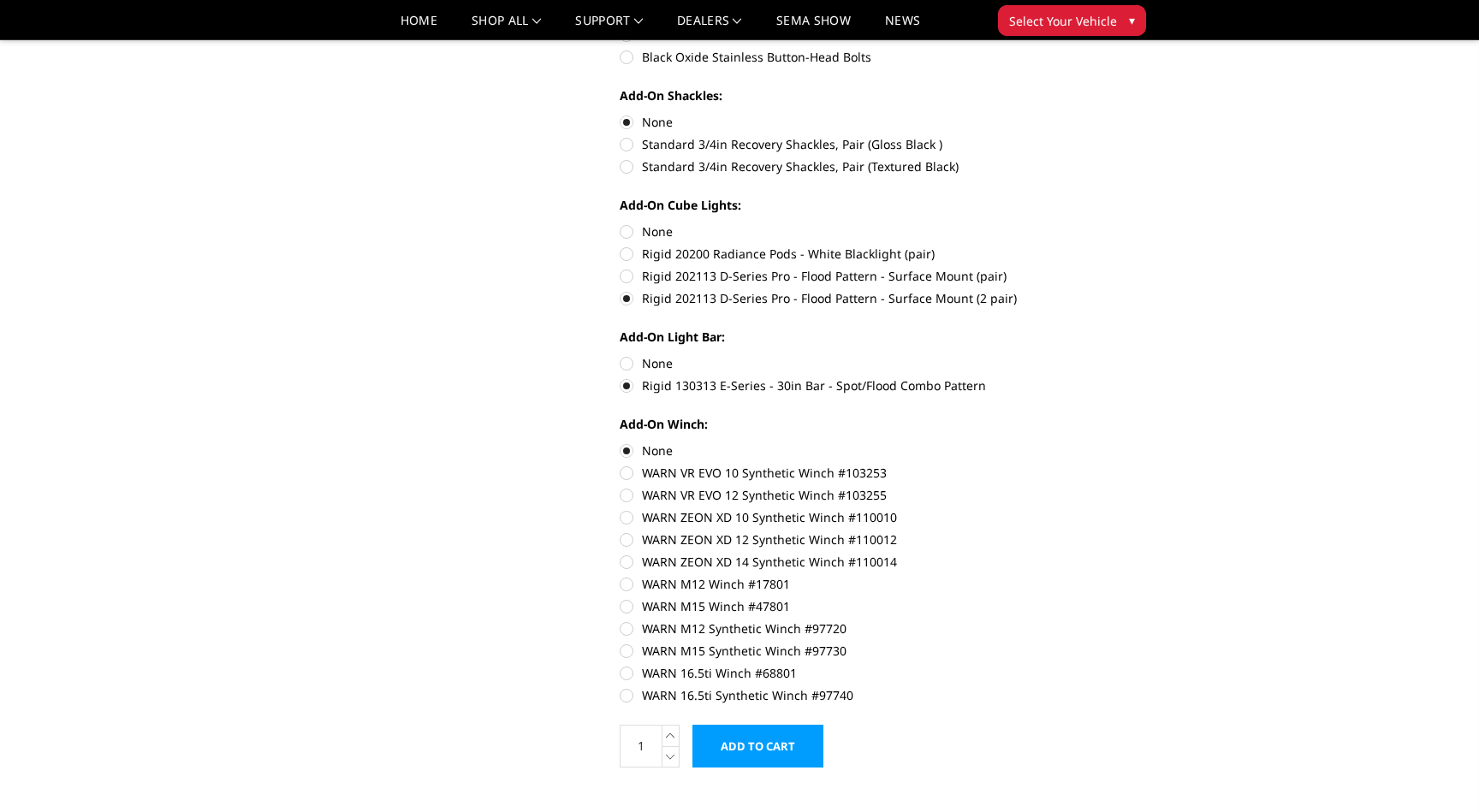
scroll to position [650, 0]
drag, startPoint x: 823, startPoint y: 382, endPoint x: 651, endPoint y: 377, distance: 172.1
click at [651, 377] on label "Rigid 130313 E-Series - 30in Bar - Spot/Flood Combo Pattern" at bounding box center [855, 384] width 472 height 18
click at [1091, 354] on input "Rigid 130313 E-Series - 30in Bar - Spot/Flood Combo Pattern" at bounding box center [1091, 353] width 1 height 1
drag, startPoint x: 640, startPoint y: 383, endPoint x: 817, endPoint y: 384, distance: 177.0
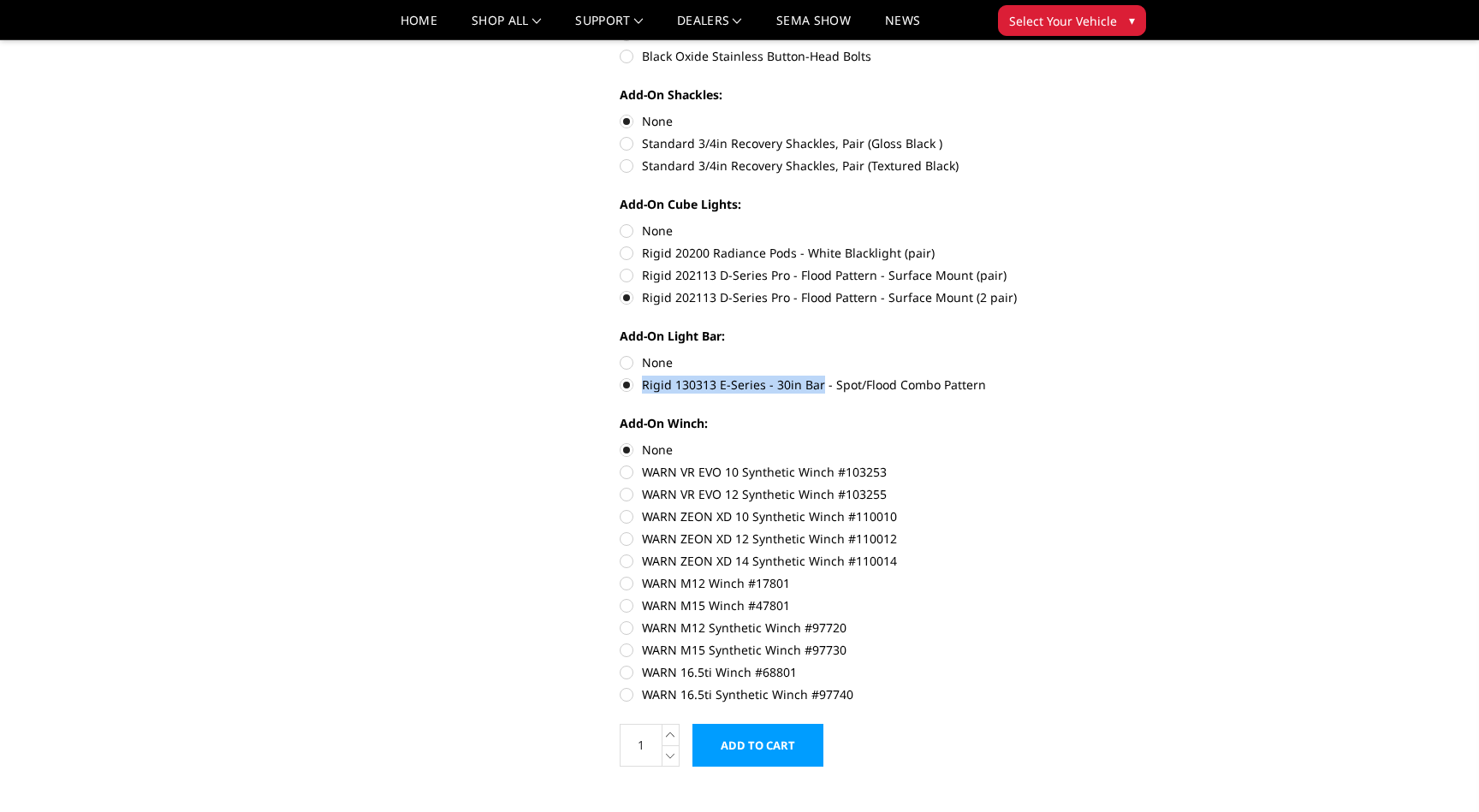
click at [817, 384] on label "Rigid 130313 E-Series - 30in Bar - Spot/Flood Combo Pattern" at bounding box center [855, 384] width 472 height 18
click at [1091, 354] on input "Rigid 130313 E-Series - 30in Bar - Spot/Flood Combo Pattern" at bounding box center [1091, 353] width 1 height 1
copy label "Rigid 130313 E-Series - 30in Bar"
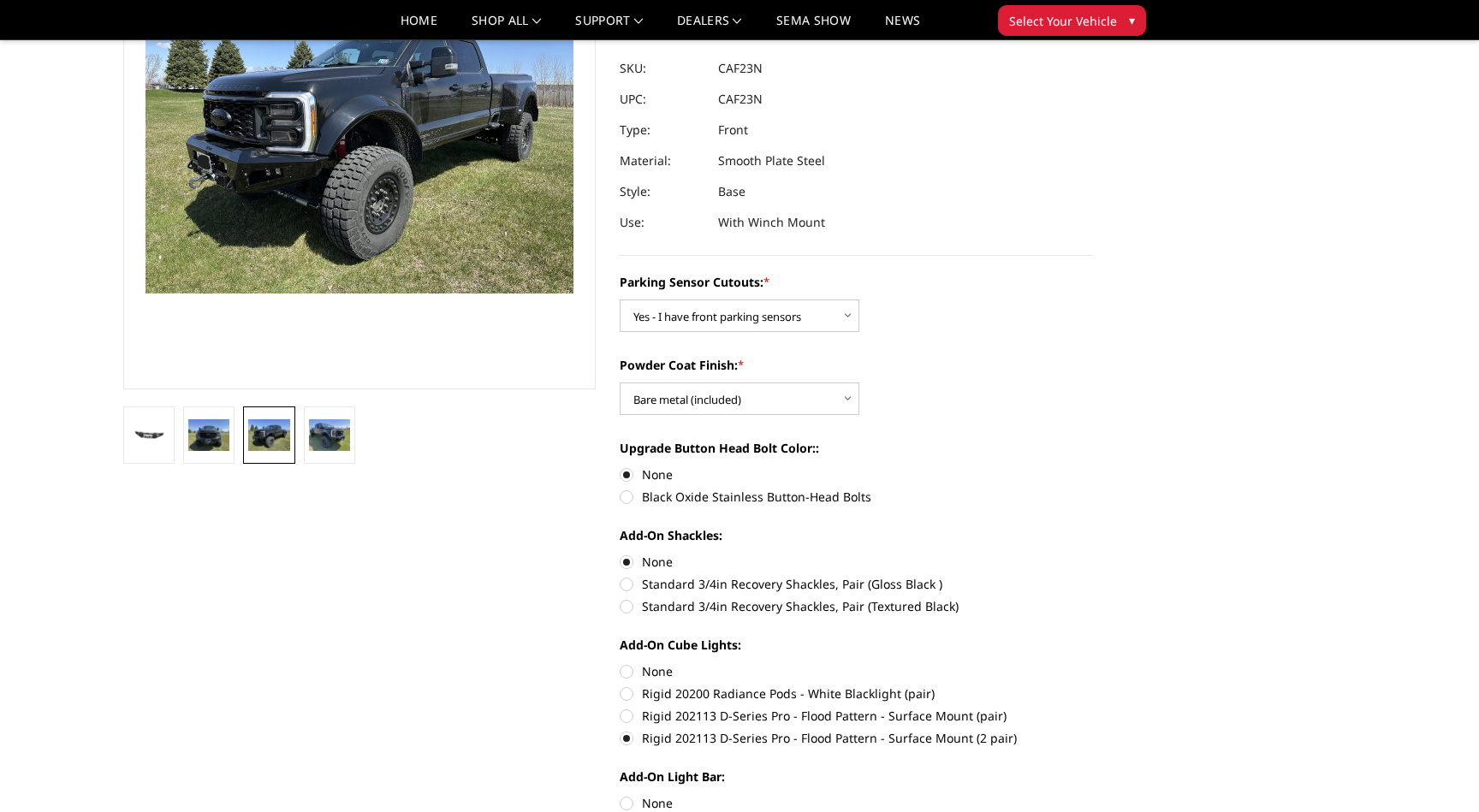
scroll to position [493, 0]
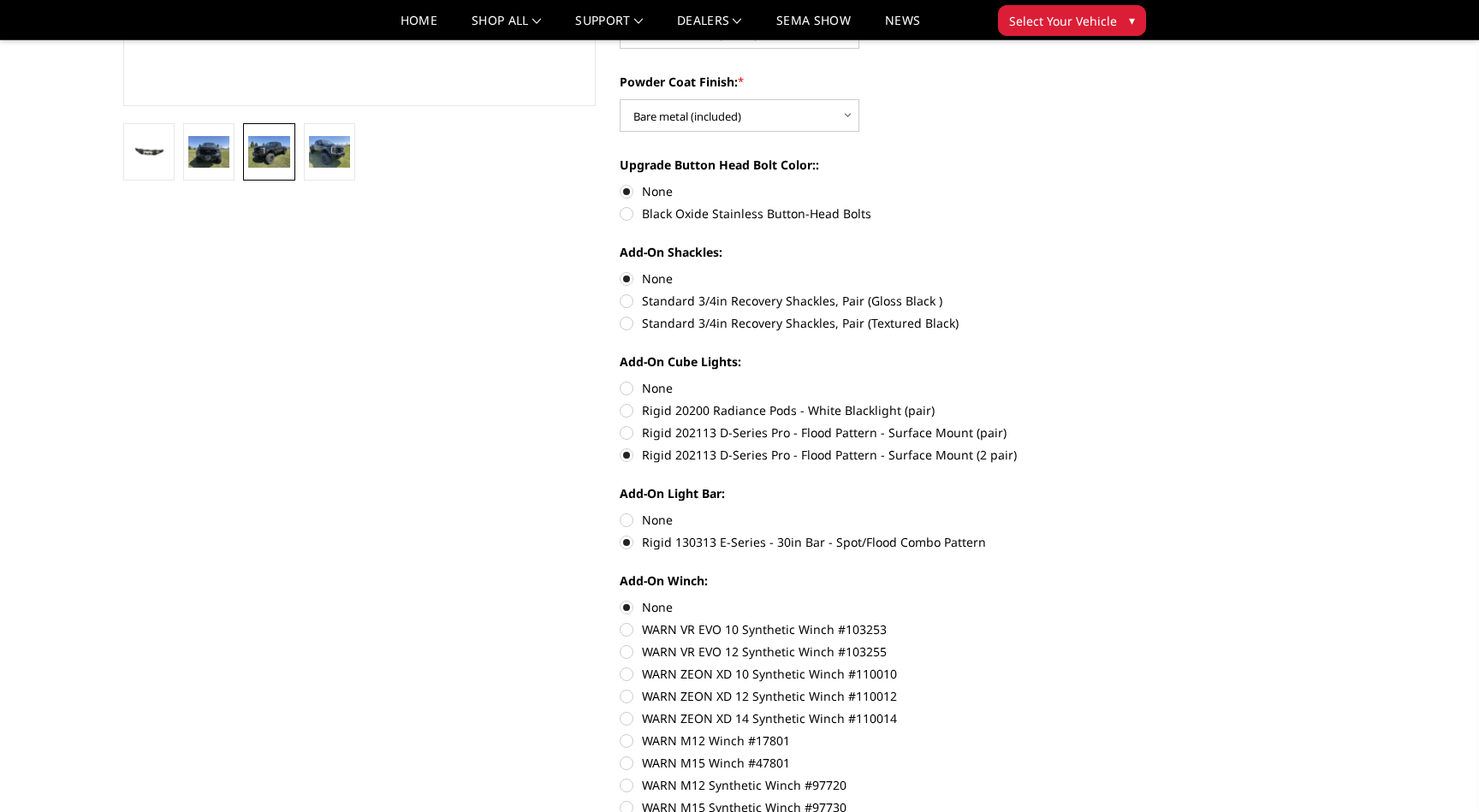
click at [651, 512] on label "None" at bounding box center [855, 519] width 472 height 18
click at [620, 511] on input "None" at bounding box center [619, 511] width 1 height 1
radio input "true"
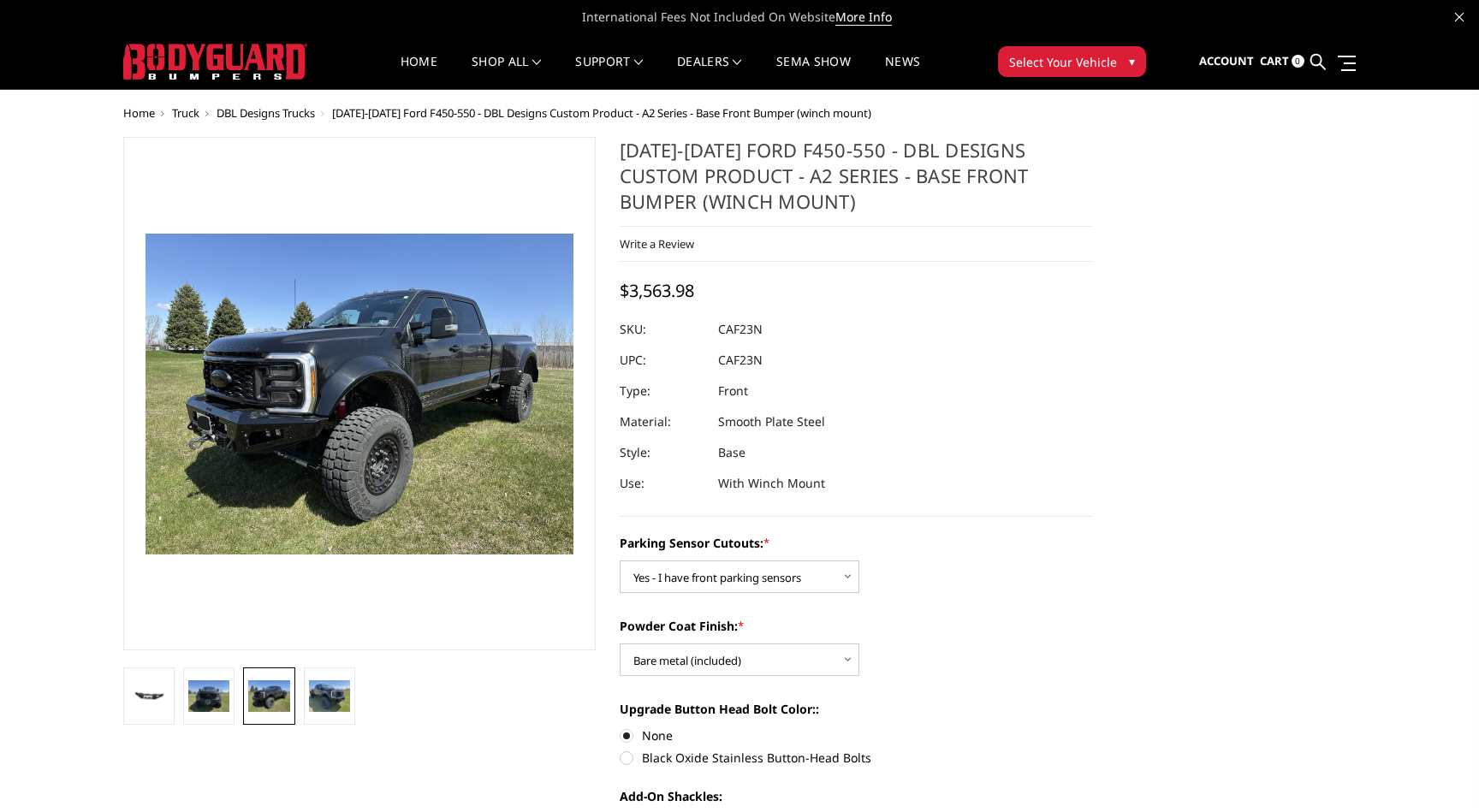
scroll to position [0, 0]
